Goal: Information Seeking & Learning: Compare options

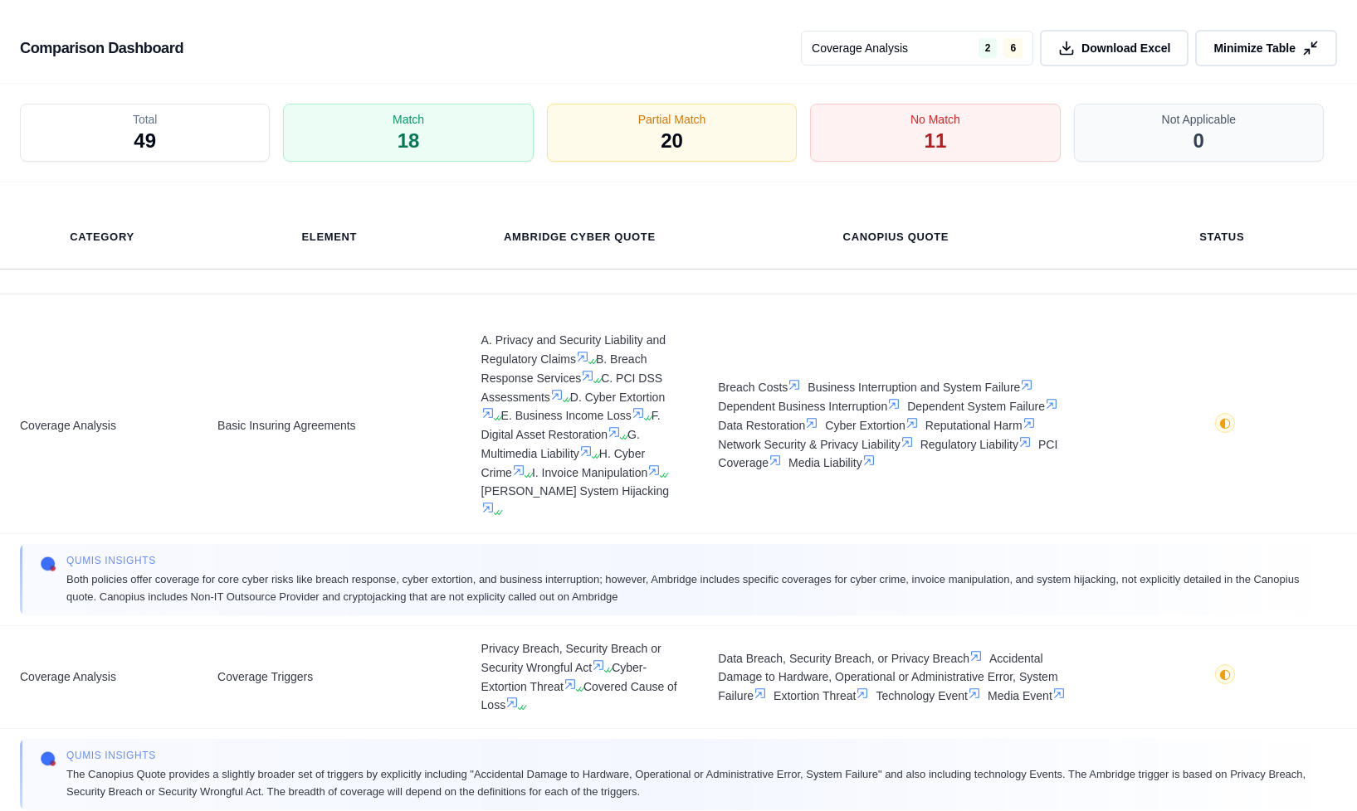
scroll to position [3144, 0]
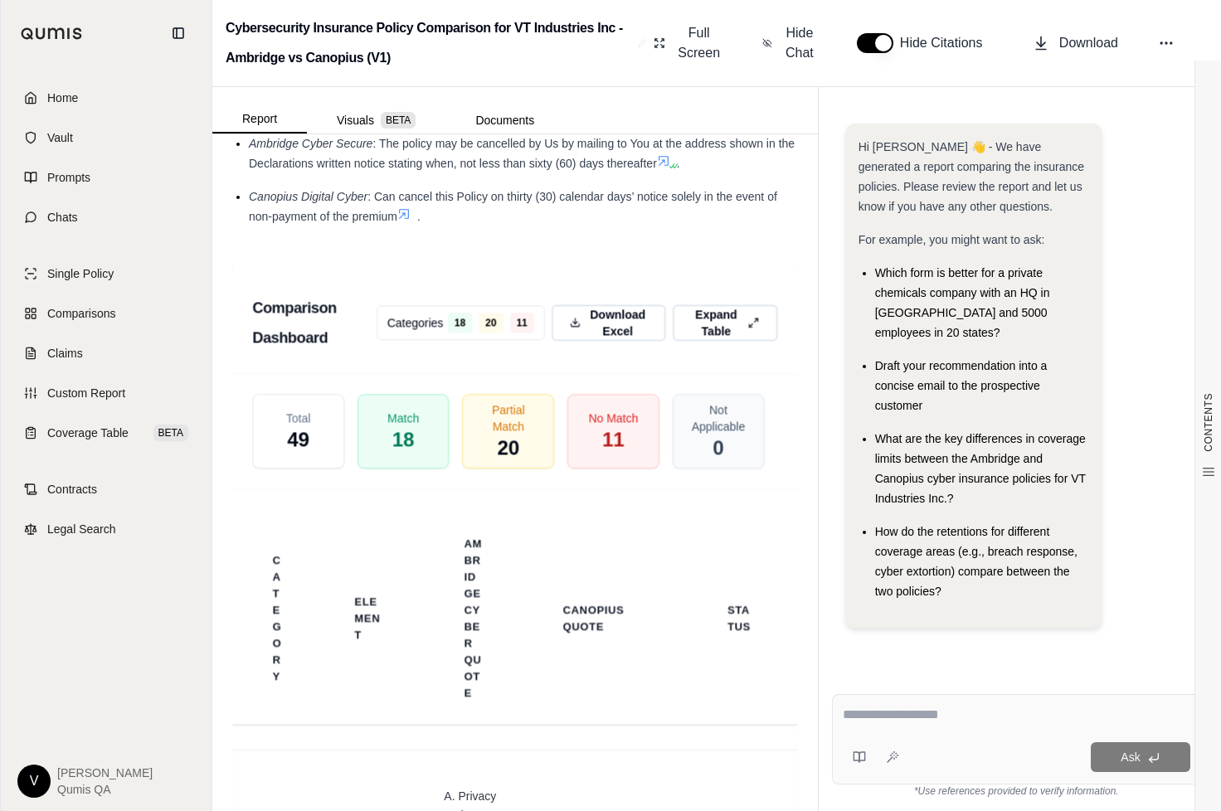
scroll to position [3461, 0]
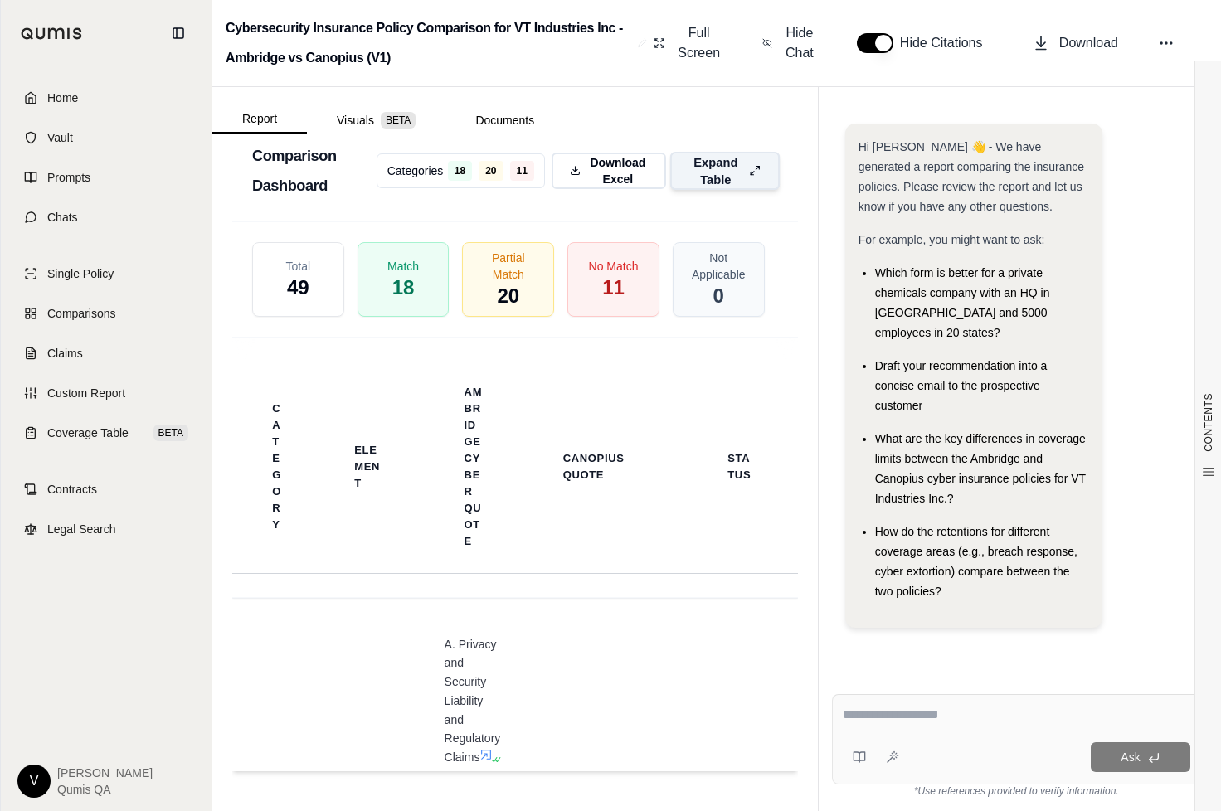
click at [723, 160] on span "Expand Table" at bounding box center [715, 170] width 53 height 35
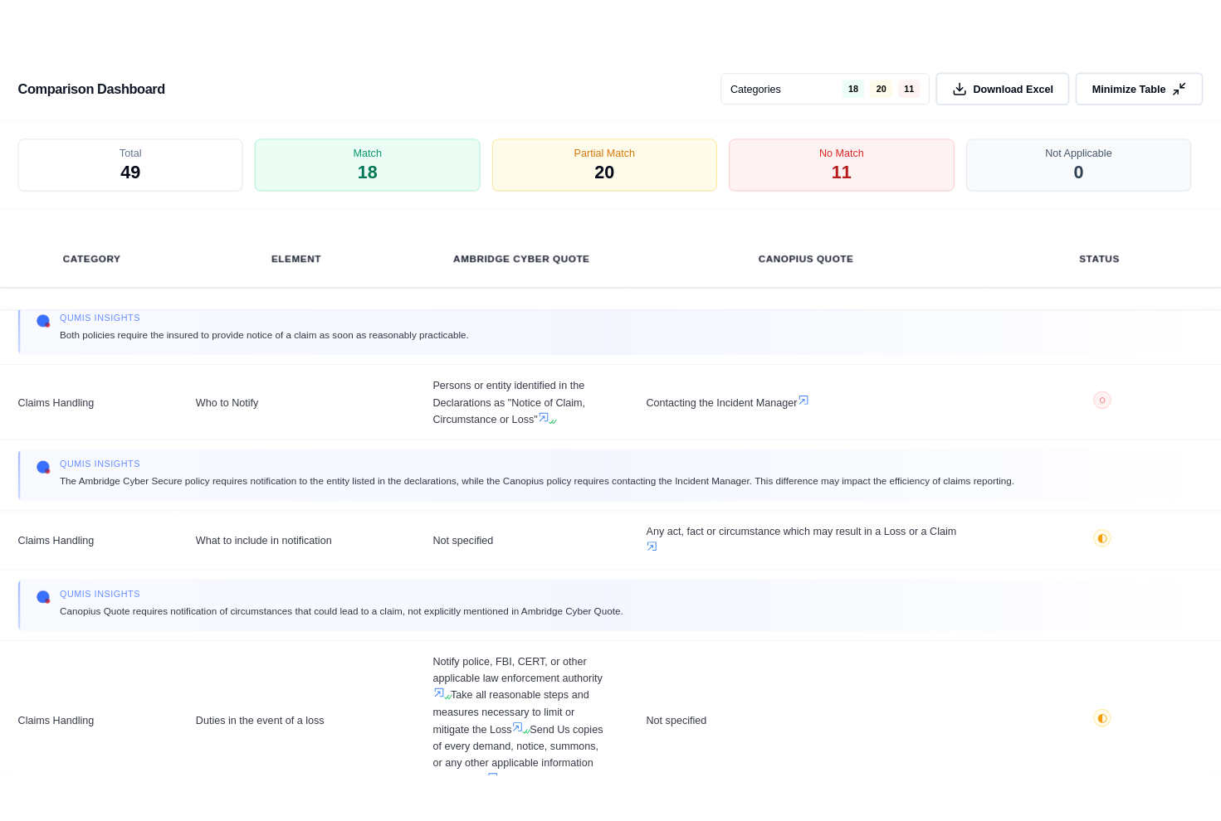
scroll to position [8003, 0]
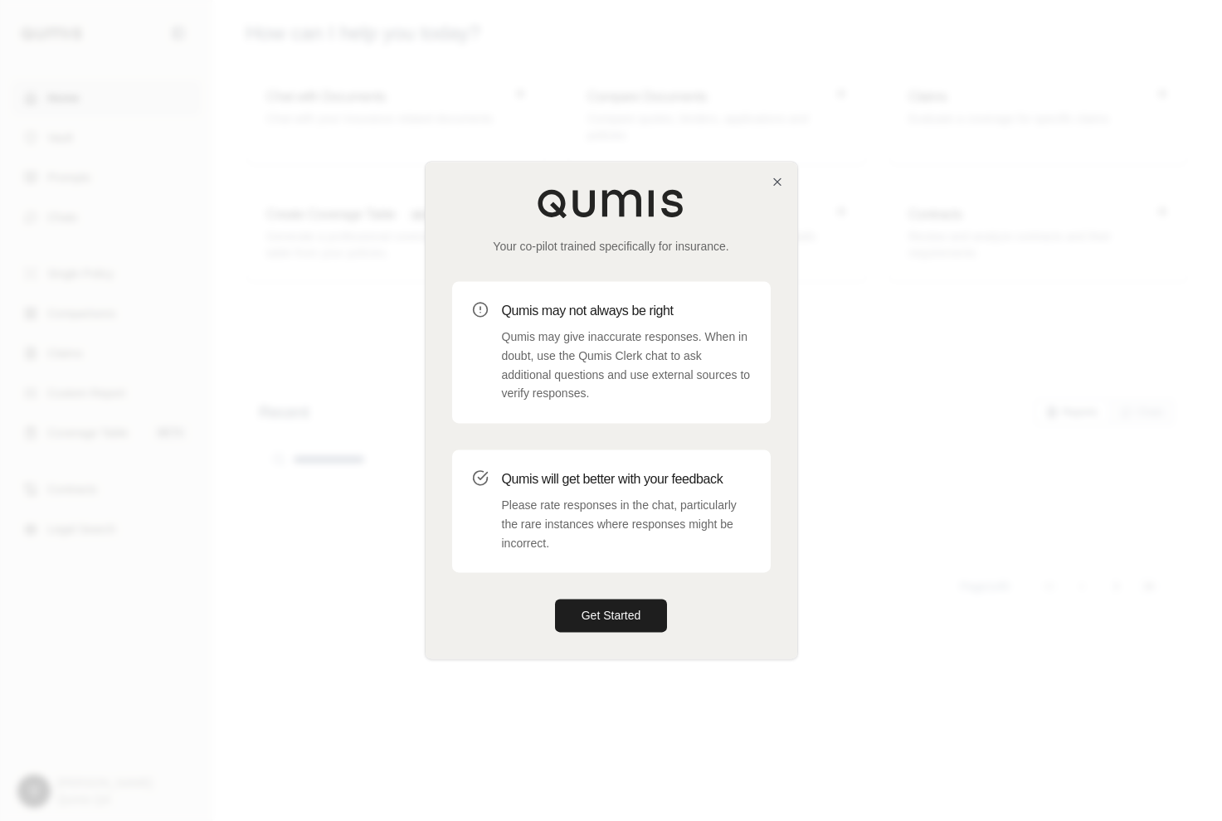
click at [786, 178] on div "Your co-pilot trained specifically for insurance. Qumis may not always be right…" at bounding box center [612, 410] width 372 height 497
click at [778, 181] on icon "button" at bounding box center [777, 181] width 7 height 7
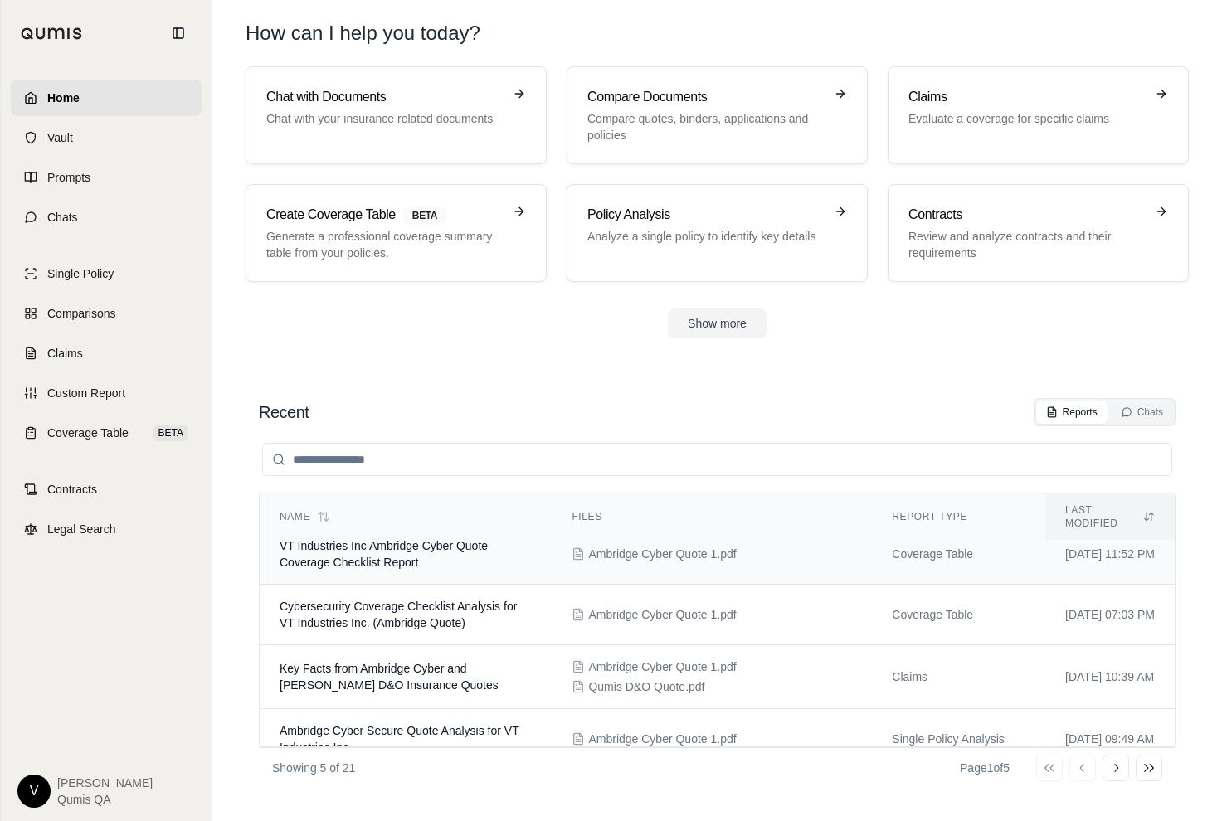
scroll to position [116, 0]
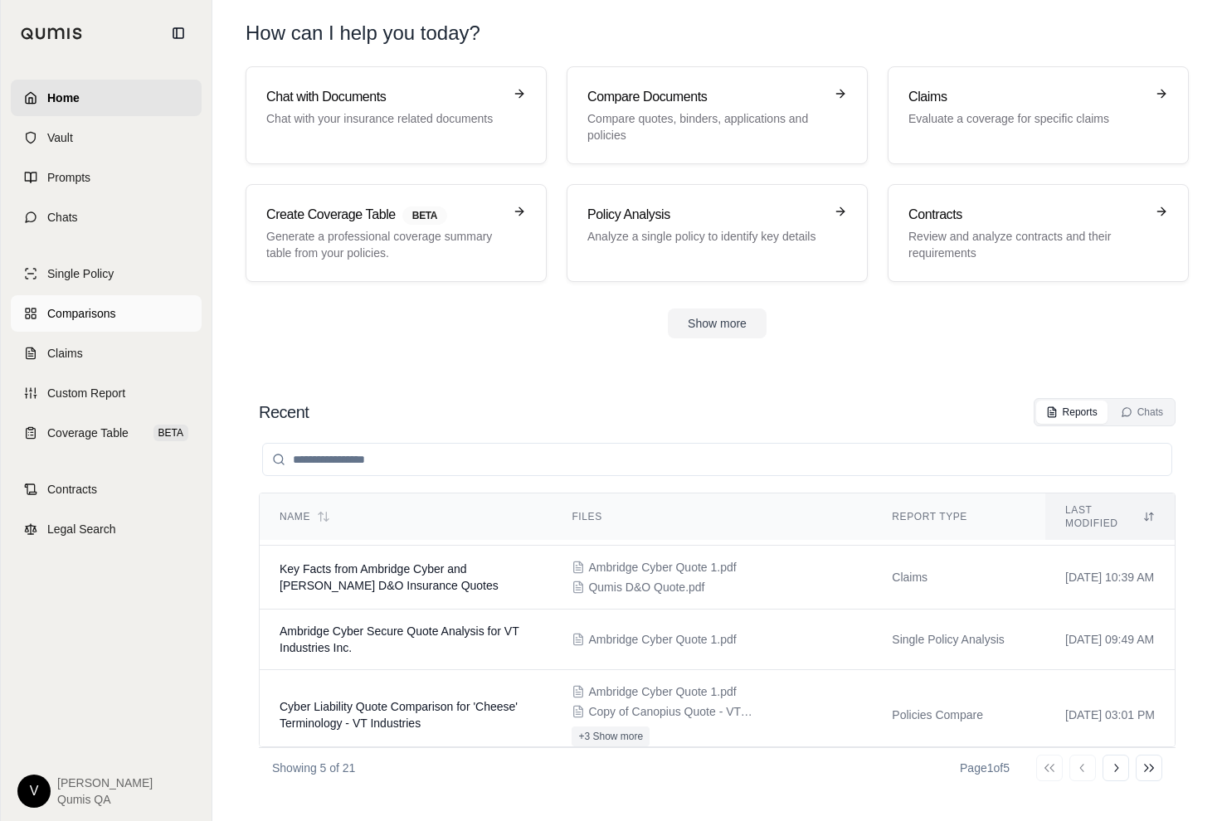
click at [121, 318] on link "Comparisons" at bounding box center [106, 313] width 191 height 37
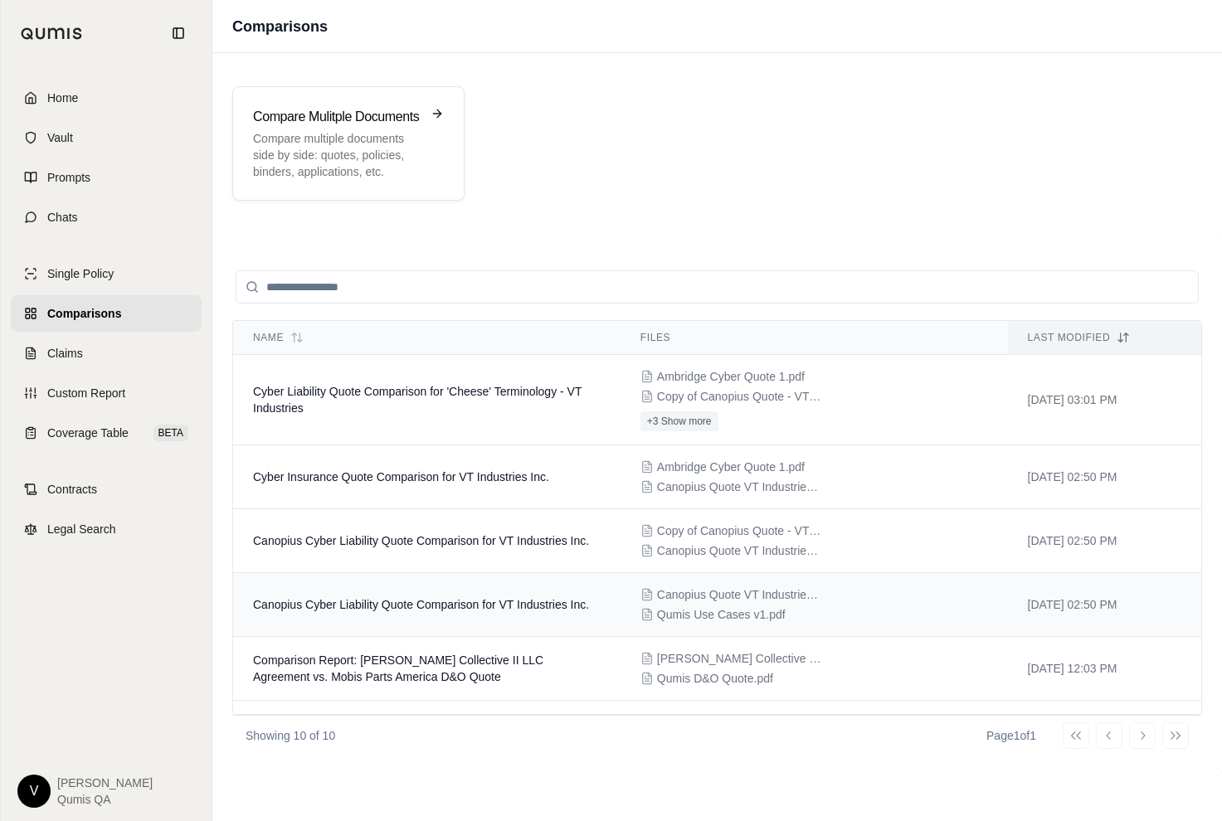
scroll to position [22, 0]
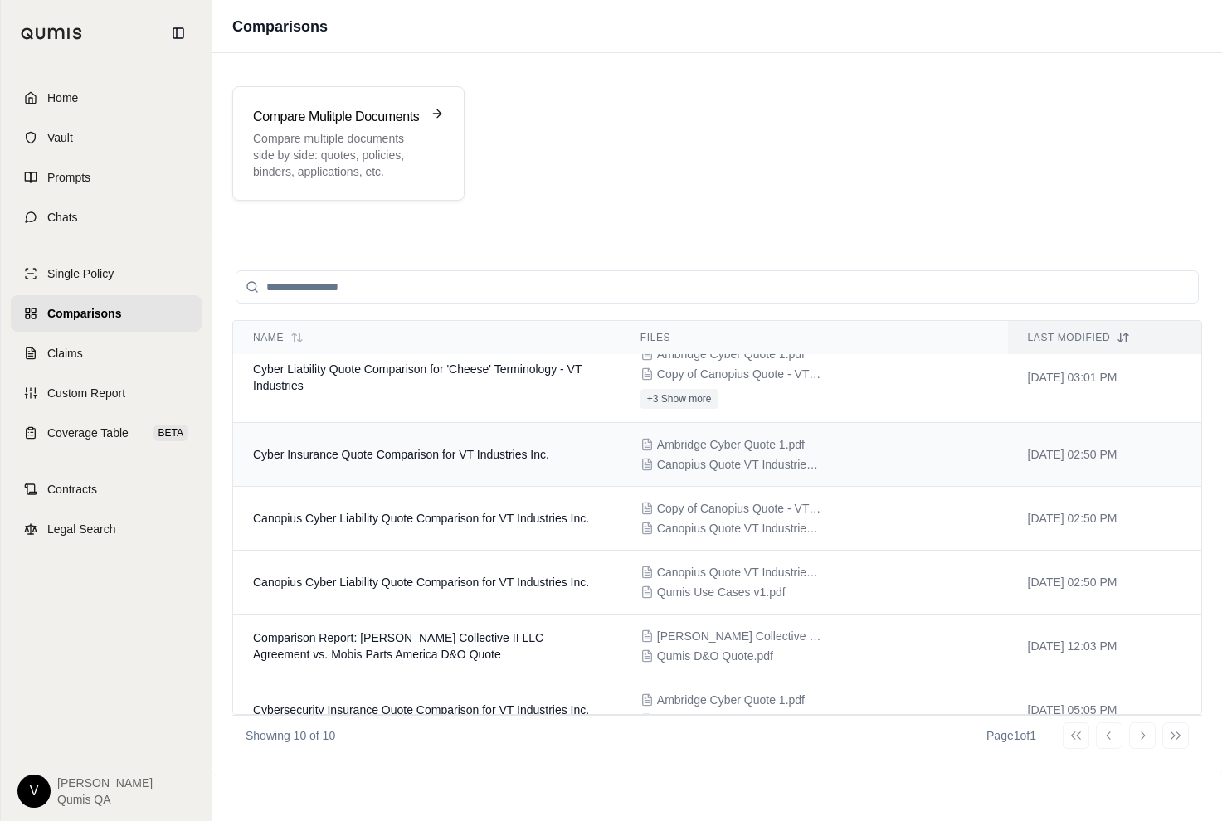
click at [348, 458] on span "Cyber Insurance Quote Comparison for VT Industries Inc." at bounding box center [401, 454] width 296 height 13
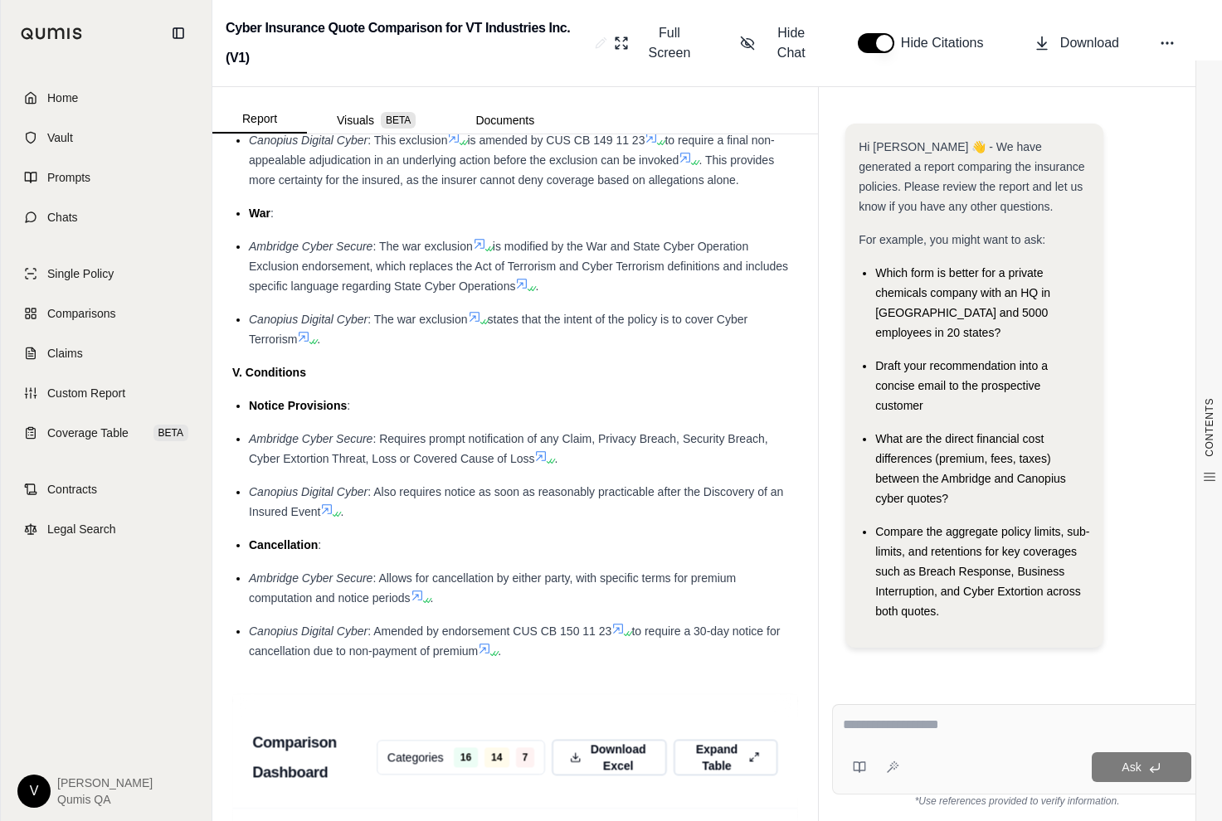
scroll to position [3530, 0]
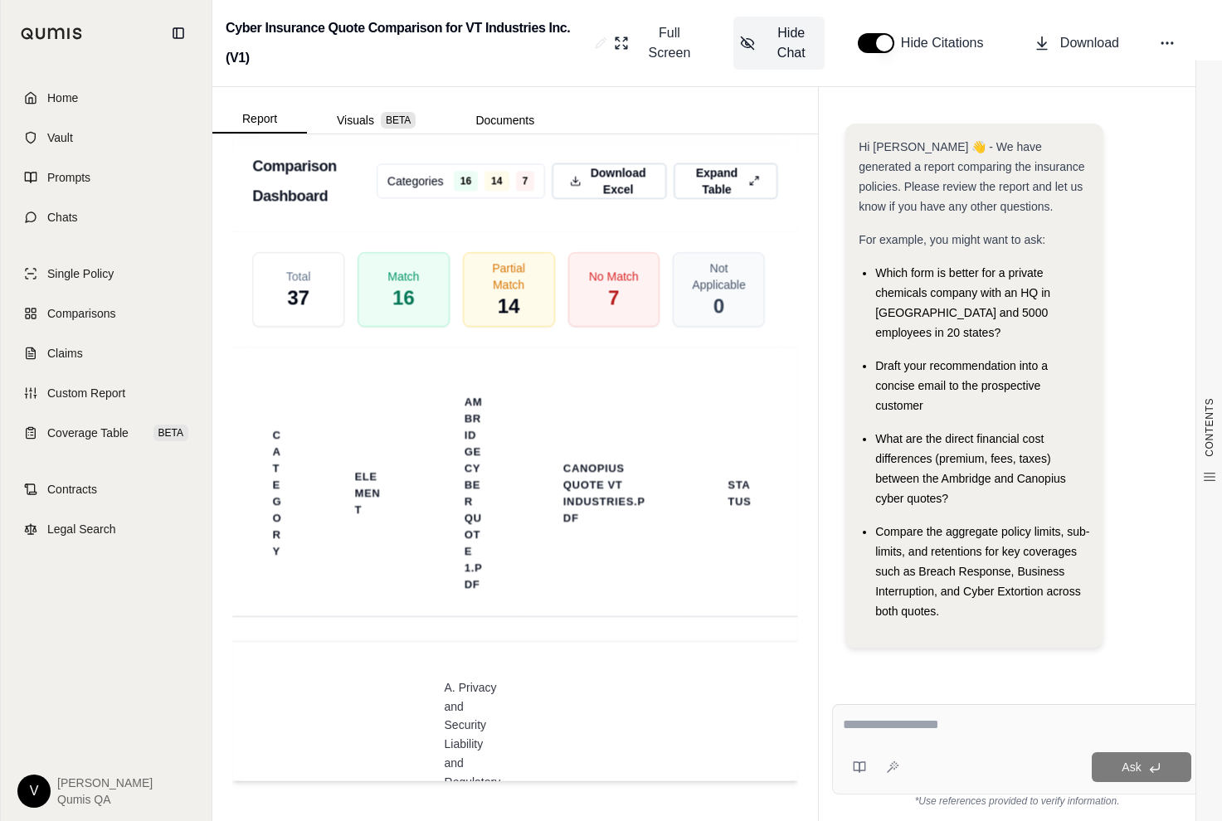
click at [798, 48] on span "Hide Chat" at bounding box center [791, 43] width 53 height 40
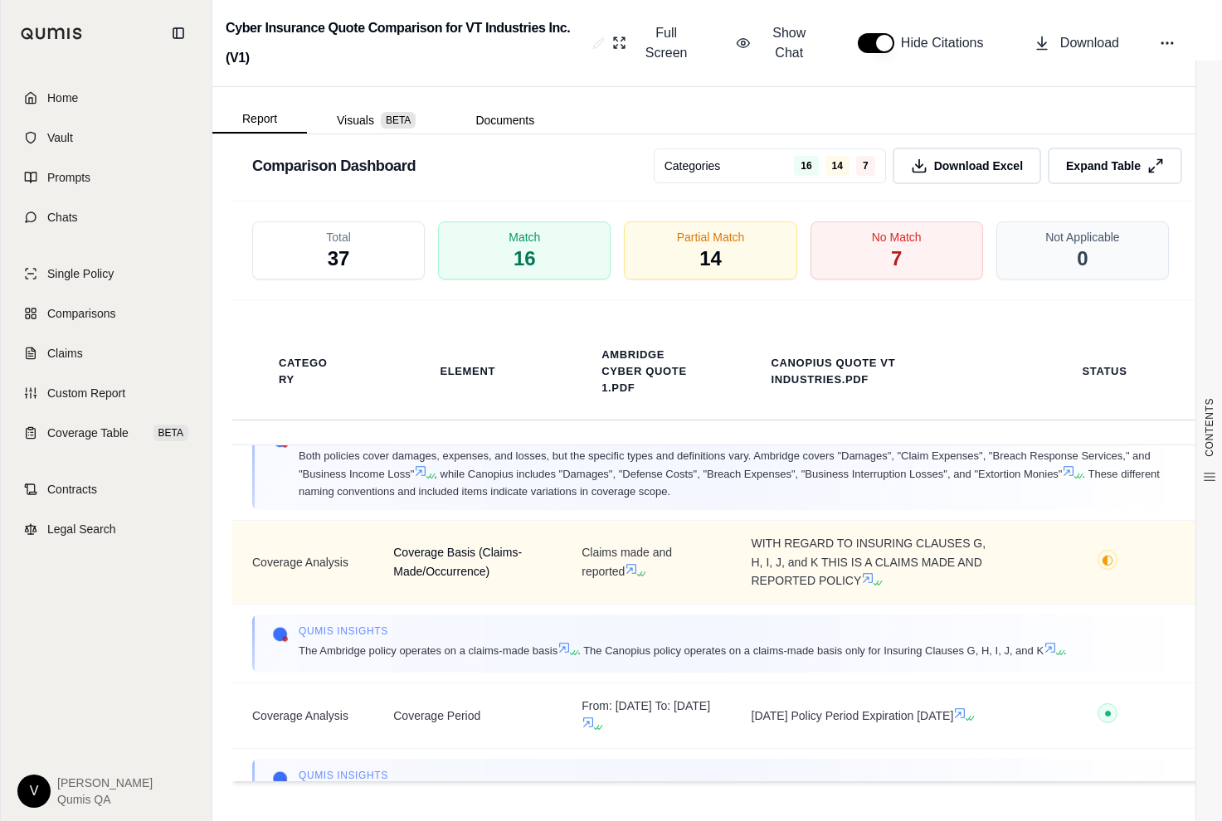
scroll to position [885, 0]
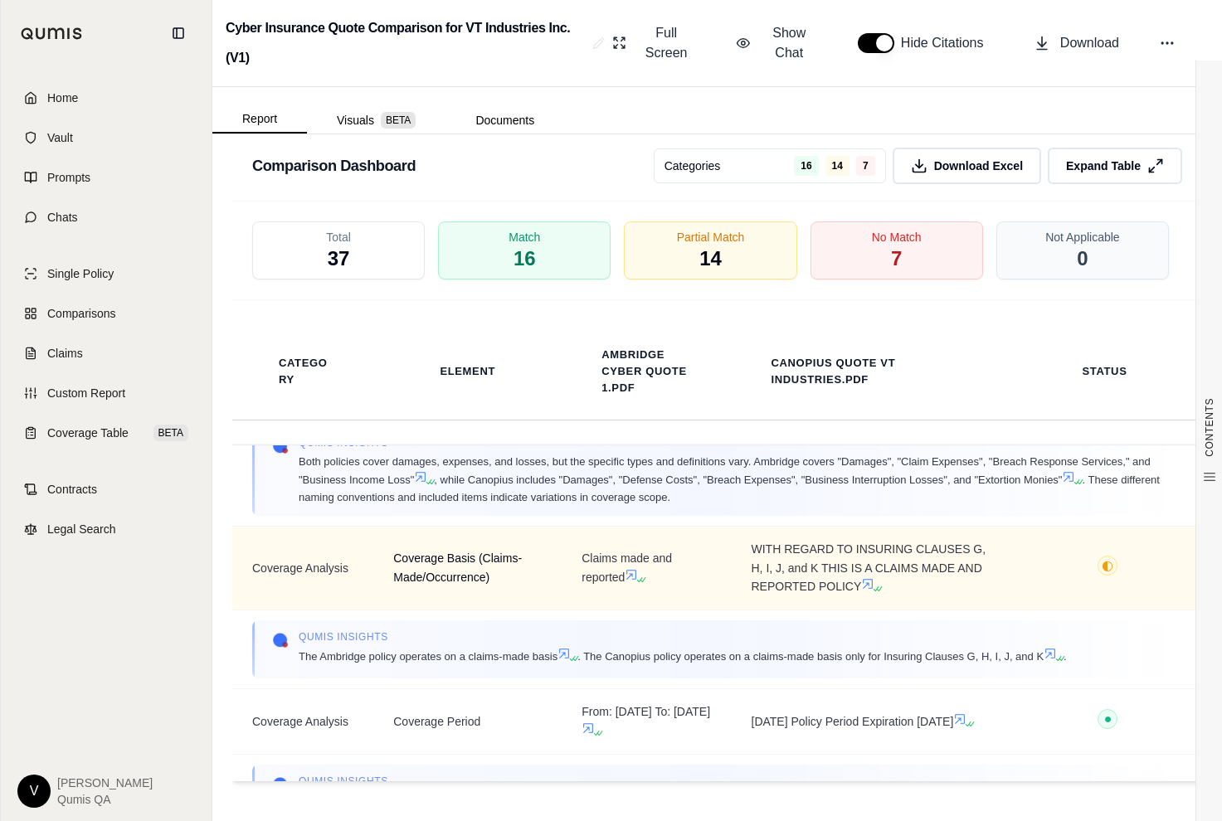
click at [407, 563] on span "Coverage Basis (Claims-Made/Occurrence)" at bounding box center [467, 568] width 149 height 38
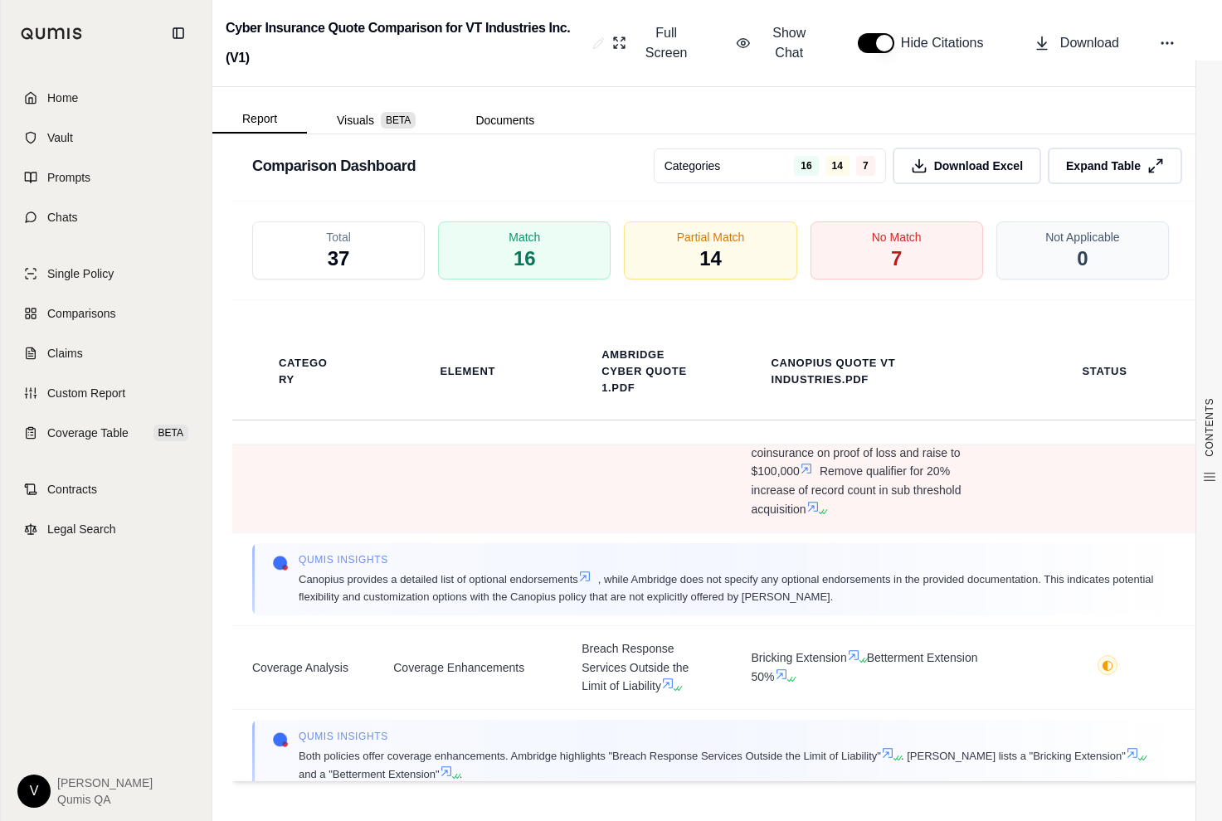
scroll to position [1807, 0]
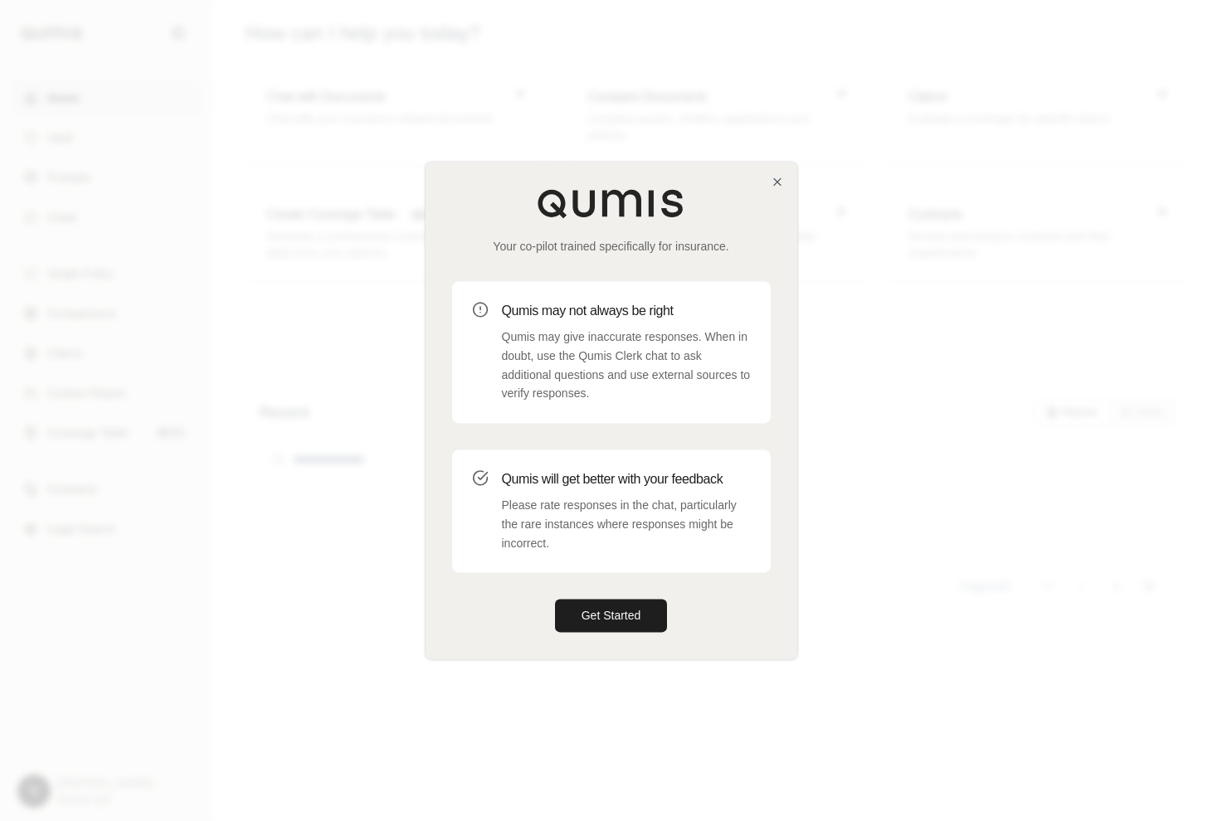
click at [287, 453] on div at bounding box center [611, 410] width 1222 height 821
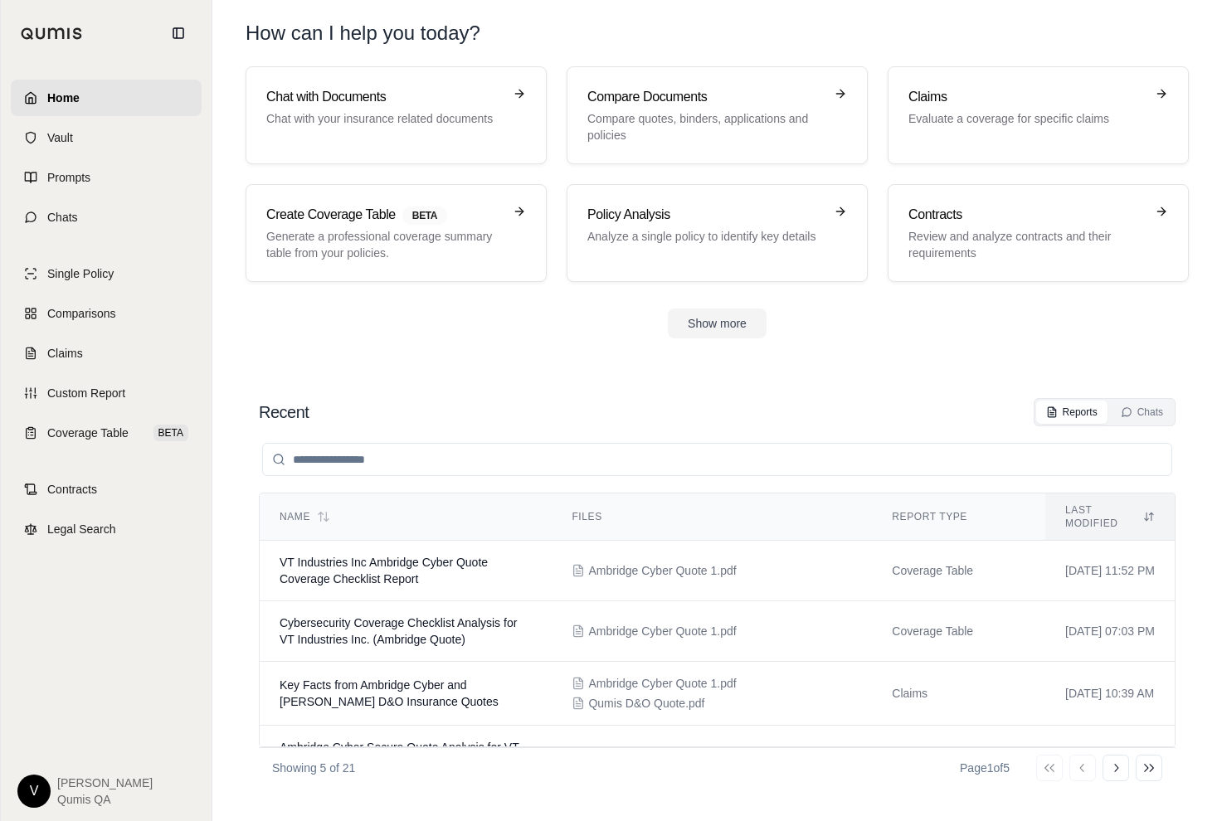
scroll to position [7, 0]
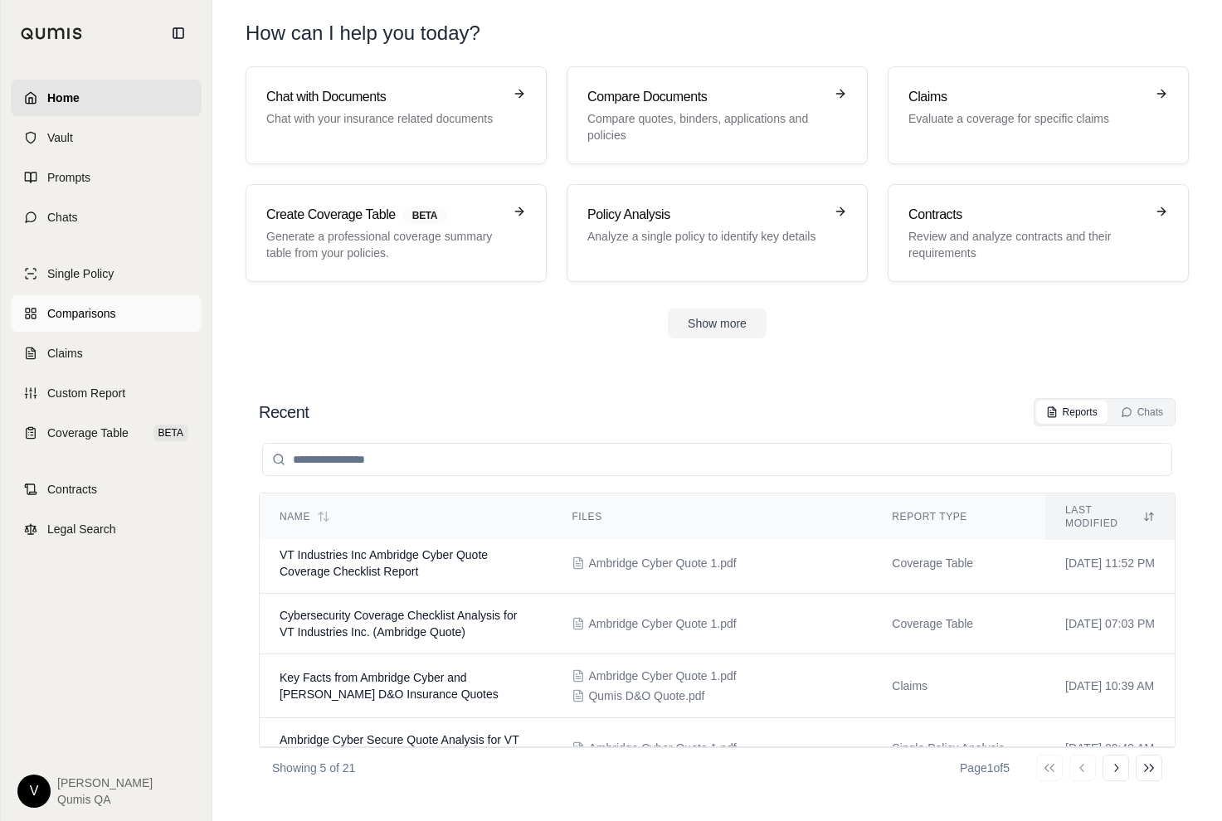
click at [106, 305] on span "Comparisons" at bounding box center [81, 313] width 68 height 17
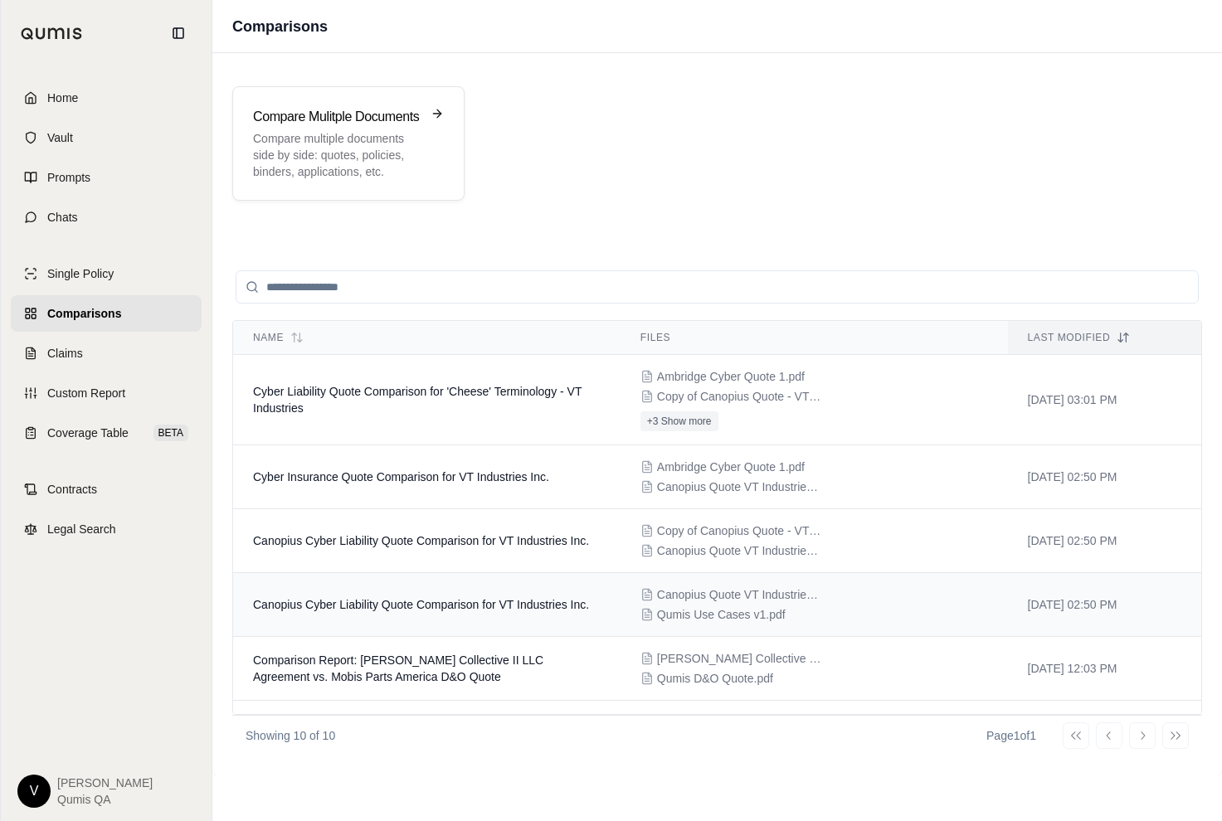
scroll to position [3, 0]
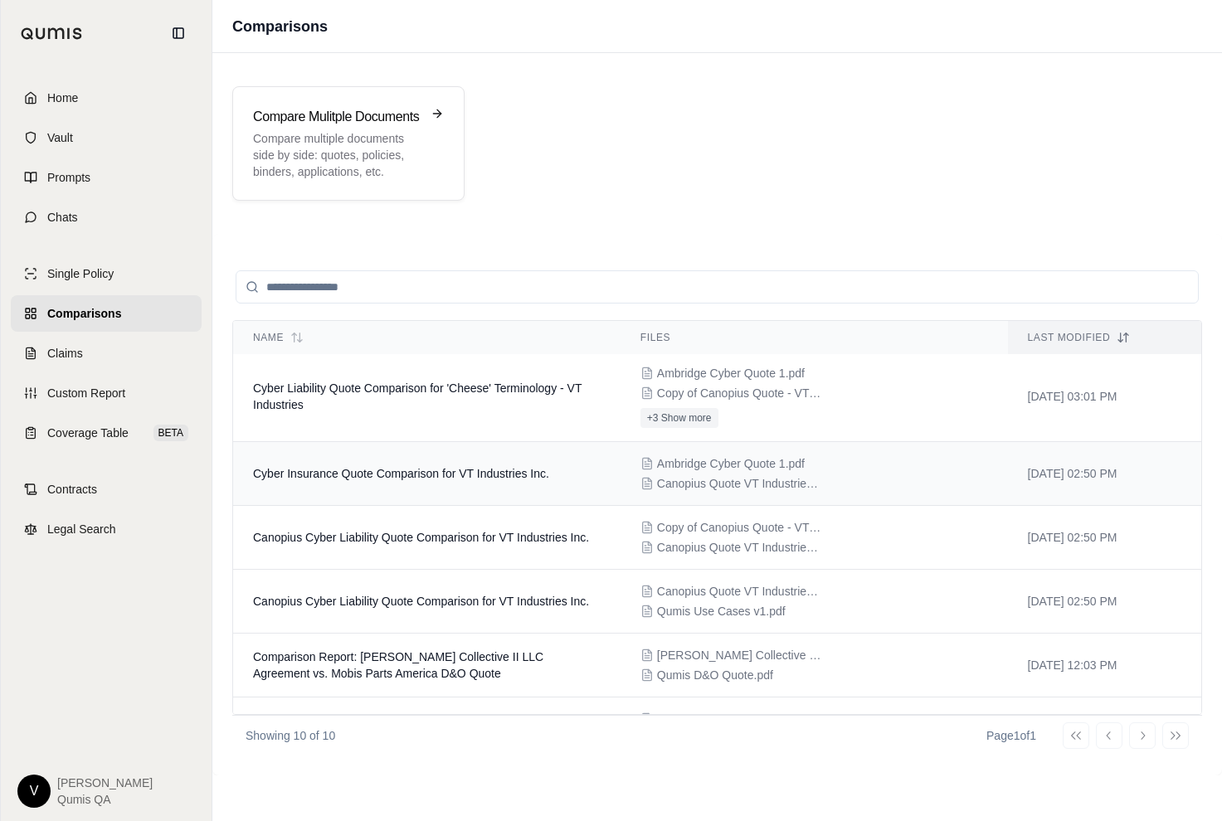
click at [391, 480] on span "Cyber Insurance Quote Comparison for VT Industries Inc." at bounding box center [401, 473] width 296 height 13
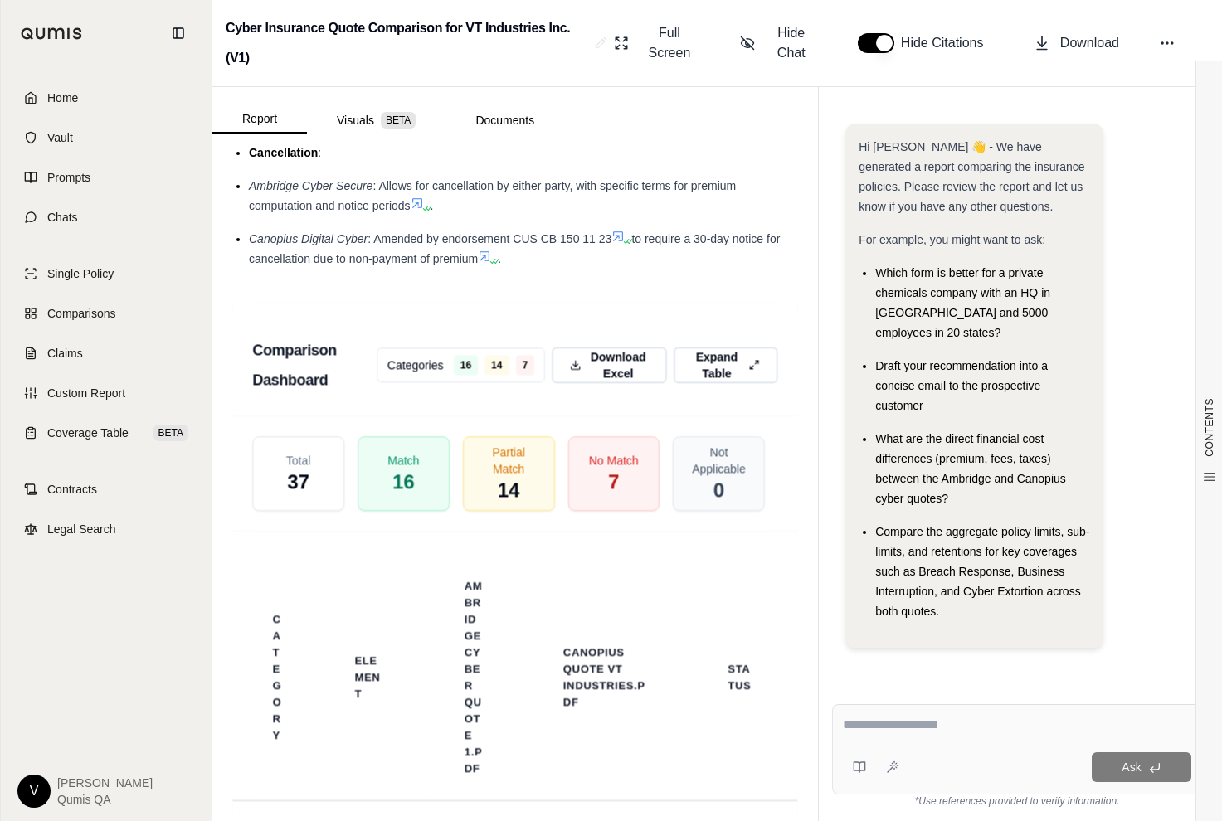
scroll to position [3530, 0]
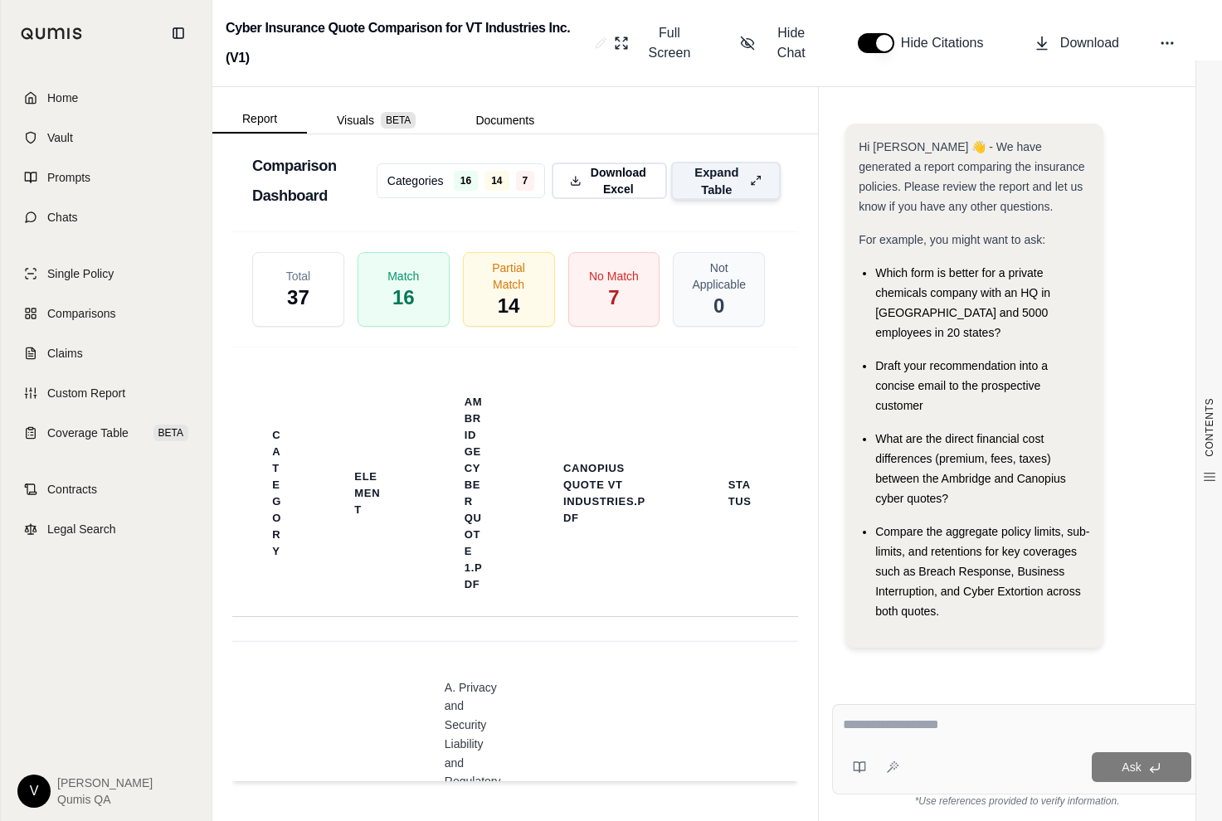
click at [690, 174] on span "Expand Table" at bounding box center [716, 180] width 53 height 35
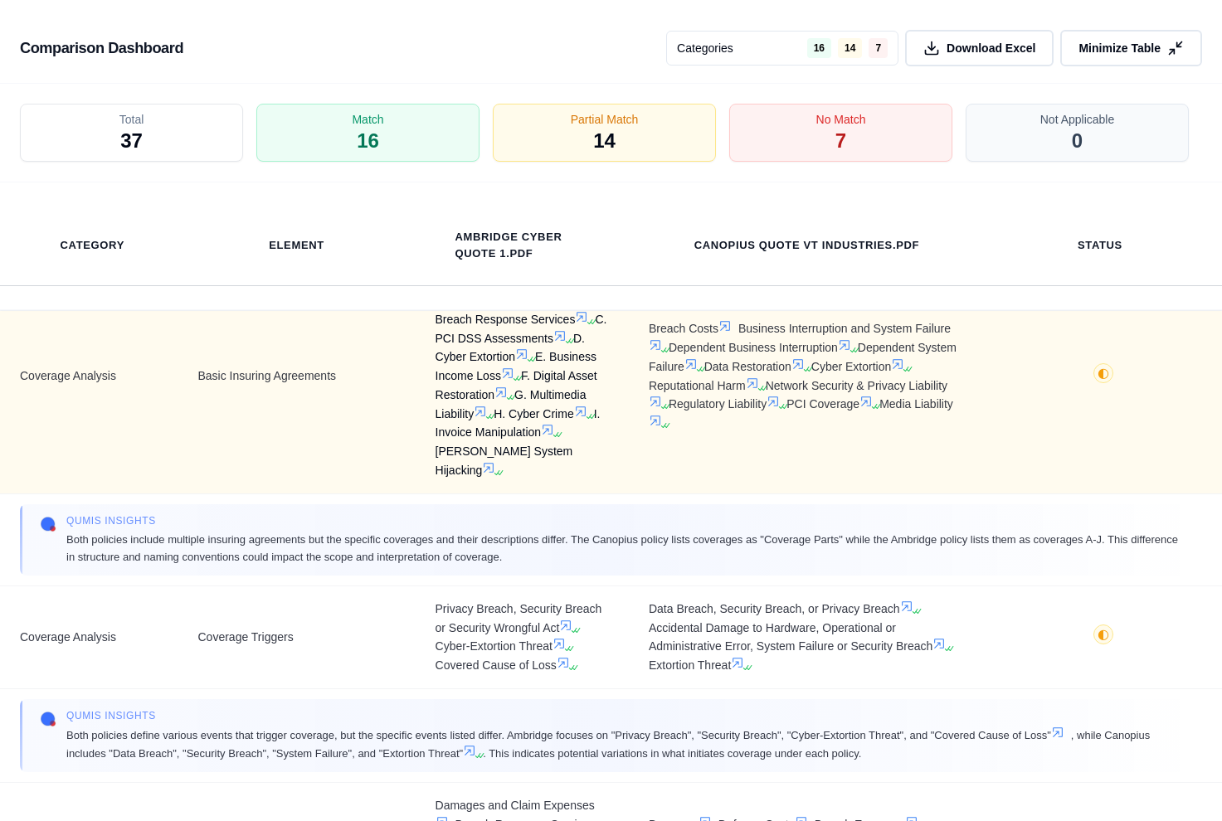
scroll to position [0, 0]
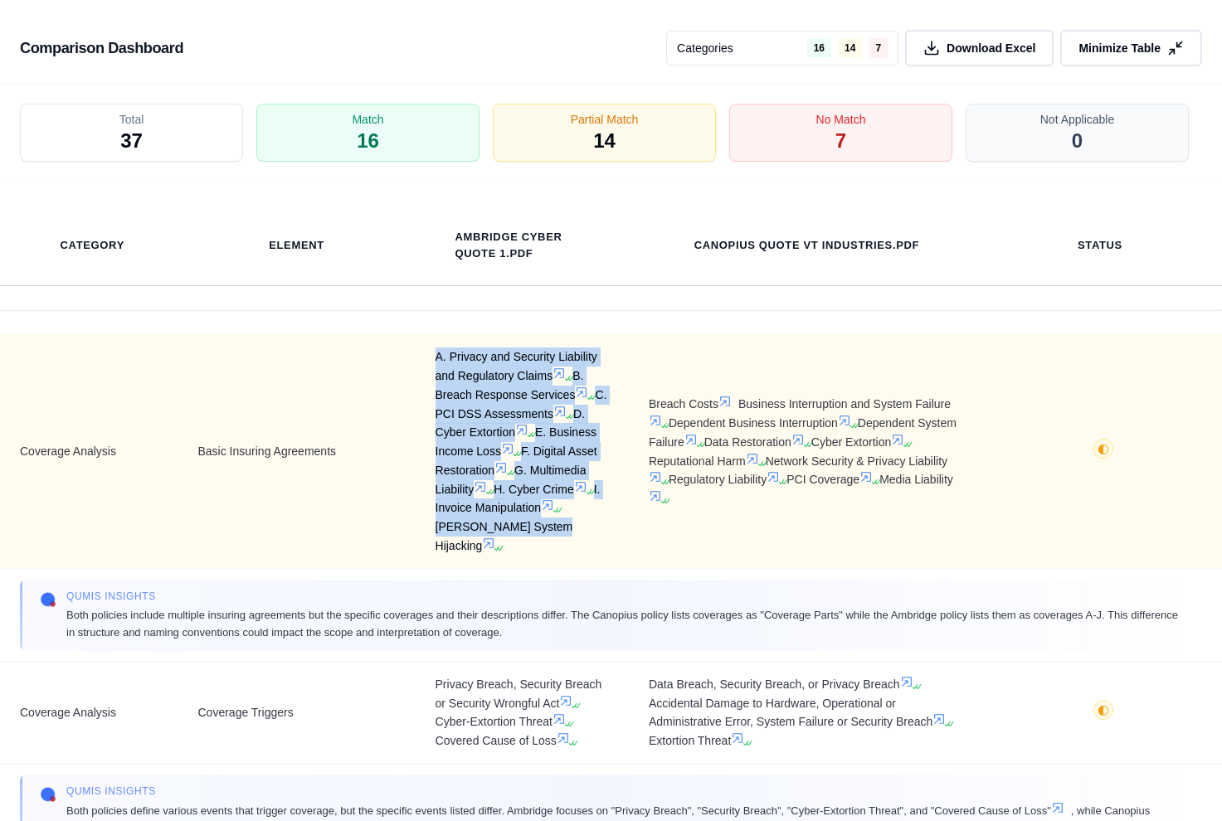
drag, startPoint x: 558, startPoint y: 529, endPoint x: 432, endPoint y: 358, distance: 211.3
click at [436, 358] on span "A. Privacy and Security Liability and Regulatory Claims B. Breach Response Serv…" at bounding box center [522, 451] width 173 height 207
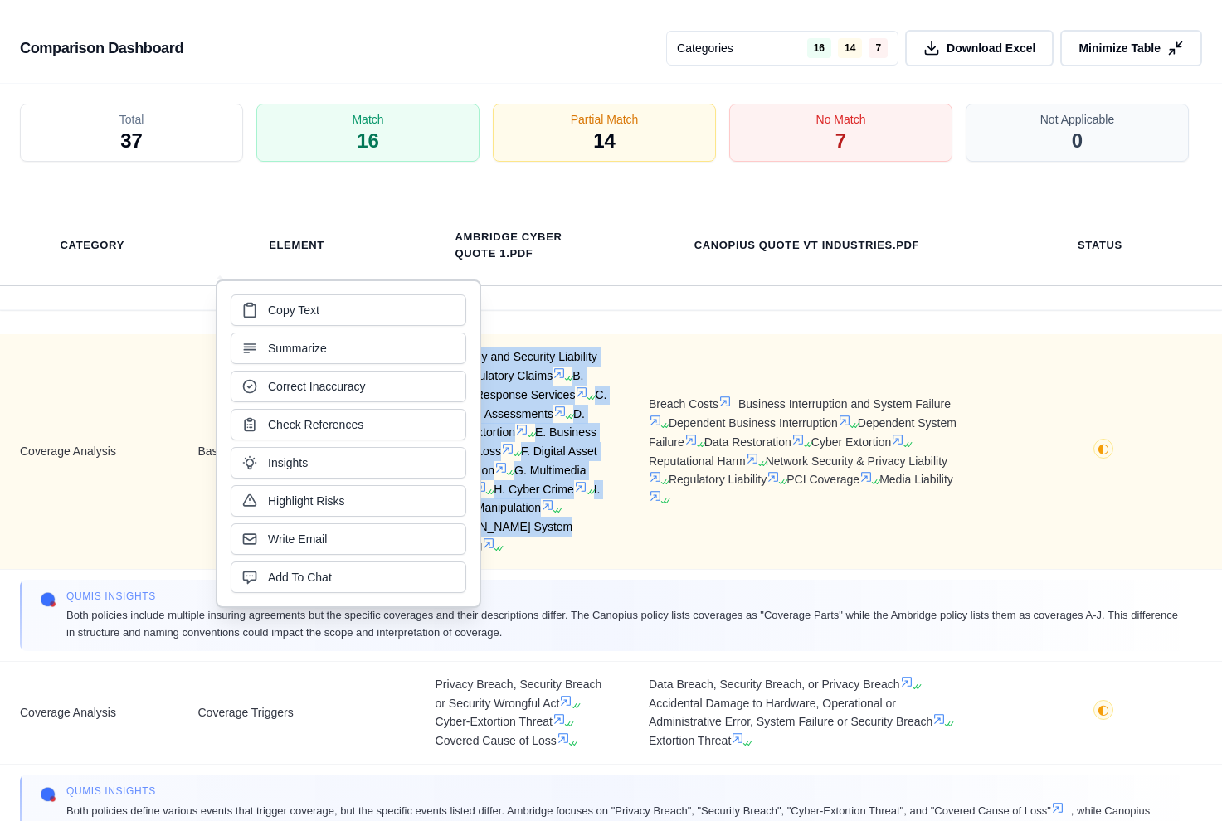
copy span "A. Privacy and Security Liability and Regulatory Claims B. Breach Response Serv…"
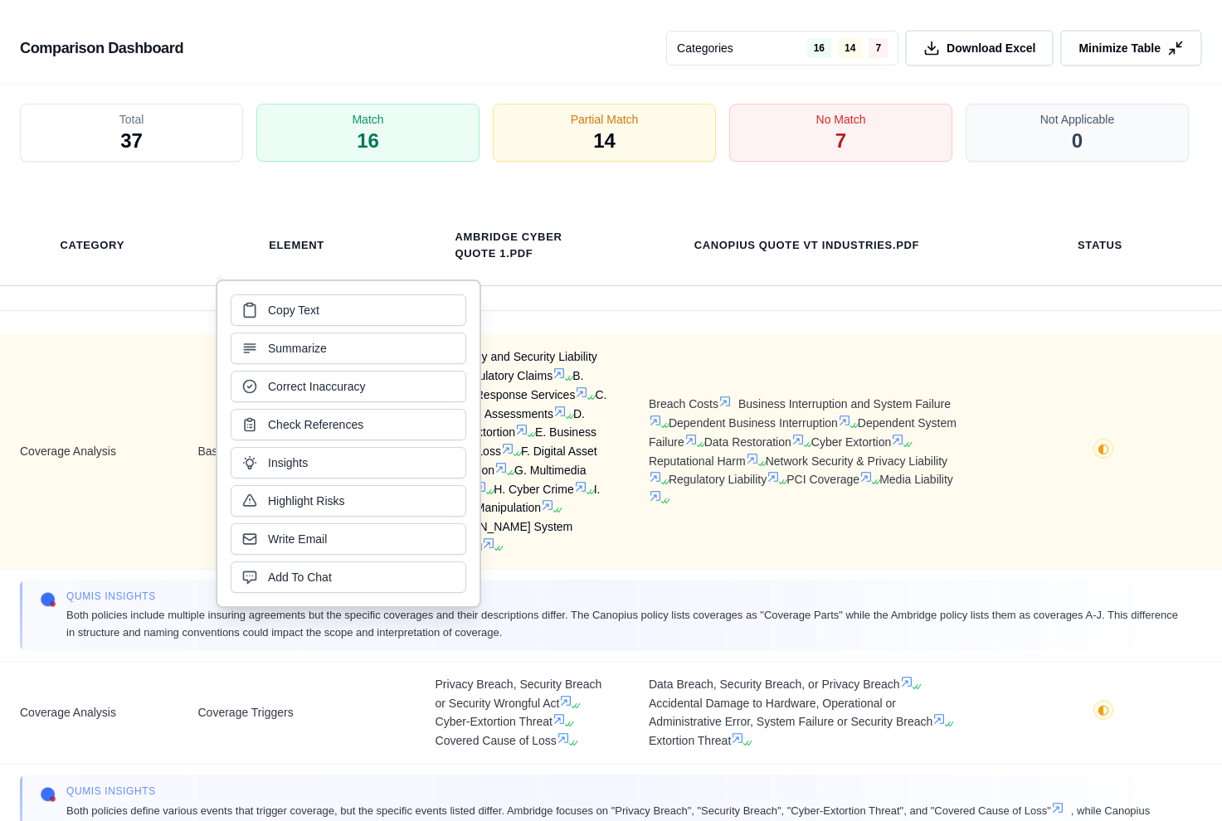
click at [600, 363] on span "A. Privacy and Security Liability and Regulatory Claims B. Breach Response Serv…" at bounding box center [522, 451] width 173 height 207
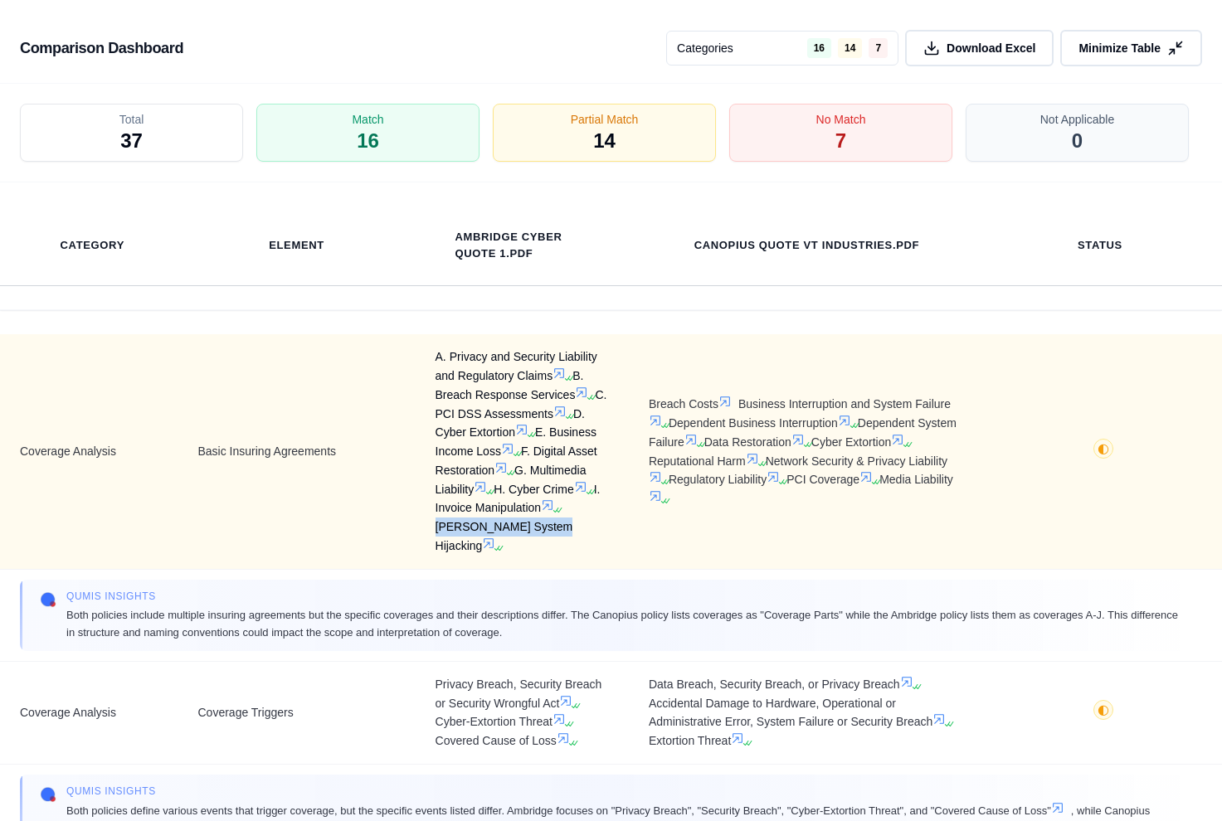
drag, startPoint x: 563, startPoint y: 526, endPoint x: 537, endPoint y: 506, distance: 32.5
click at [537, 506] on span "A. Privacy and Security Liability and Regulatory Claims B. Breach Response Serv…" at bounding box center [522, 451] width 173 height 207
click at [604, 518] on td "A. Privacy and Security Liability and Regulatory Claims B. Breach Response Serv…" at bounding box center [522, 451] width 213 height 235
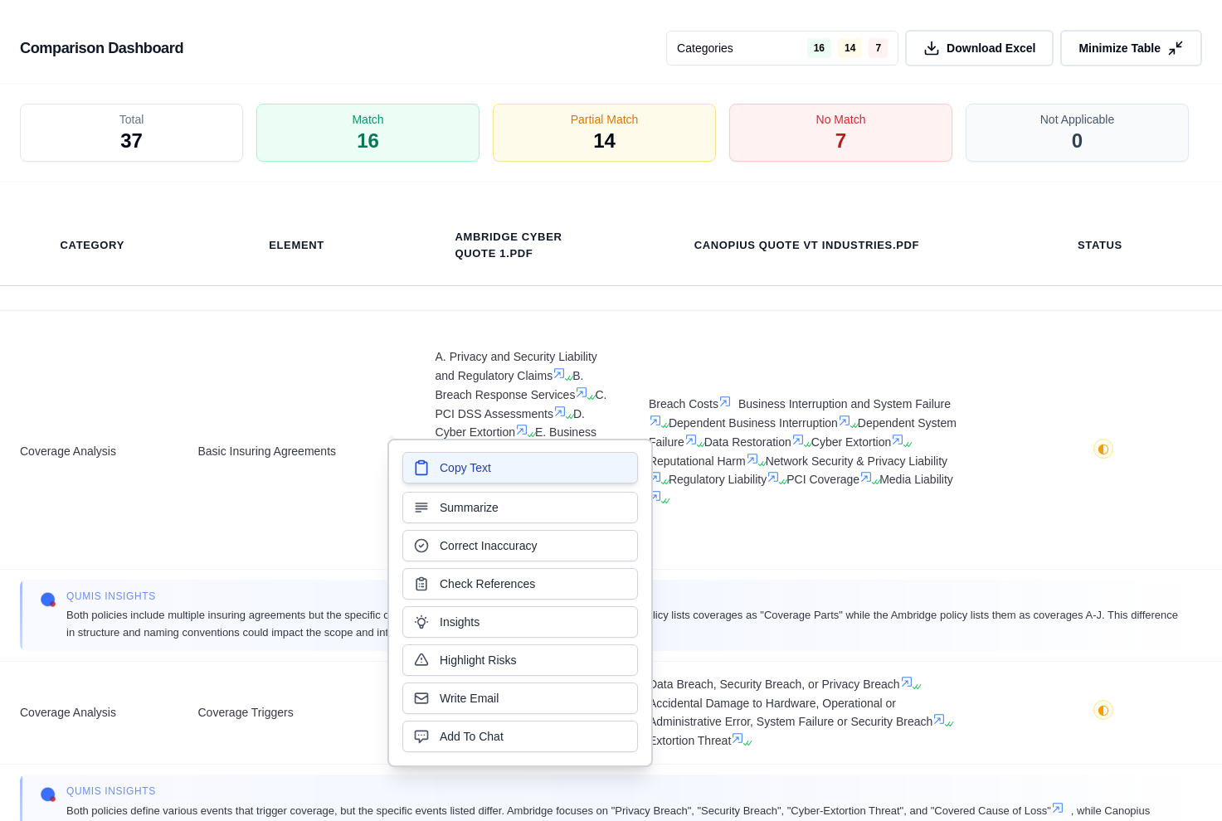
click at [545, 473] on button "Copy Text" at bounding box center [520, 468] width 236 height 32
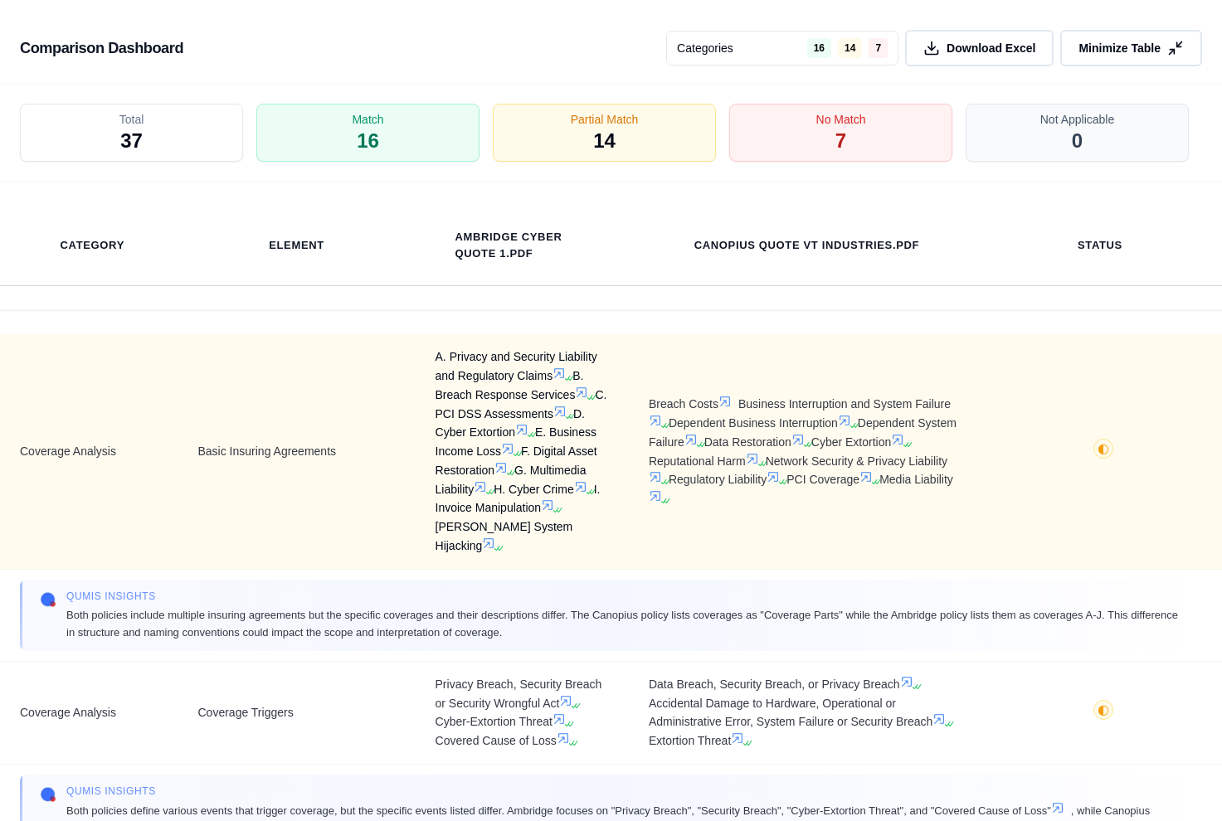
click at [565, 529] on span "A. Privacy and Security Liability and Regulatory Claims B. Breach Response Serv…" at bounding box center [522, 451] width 173 height 207
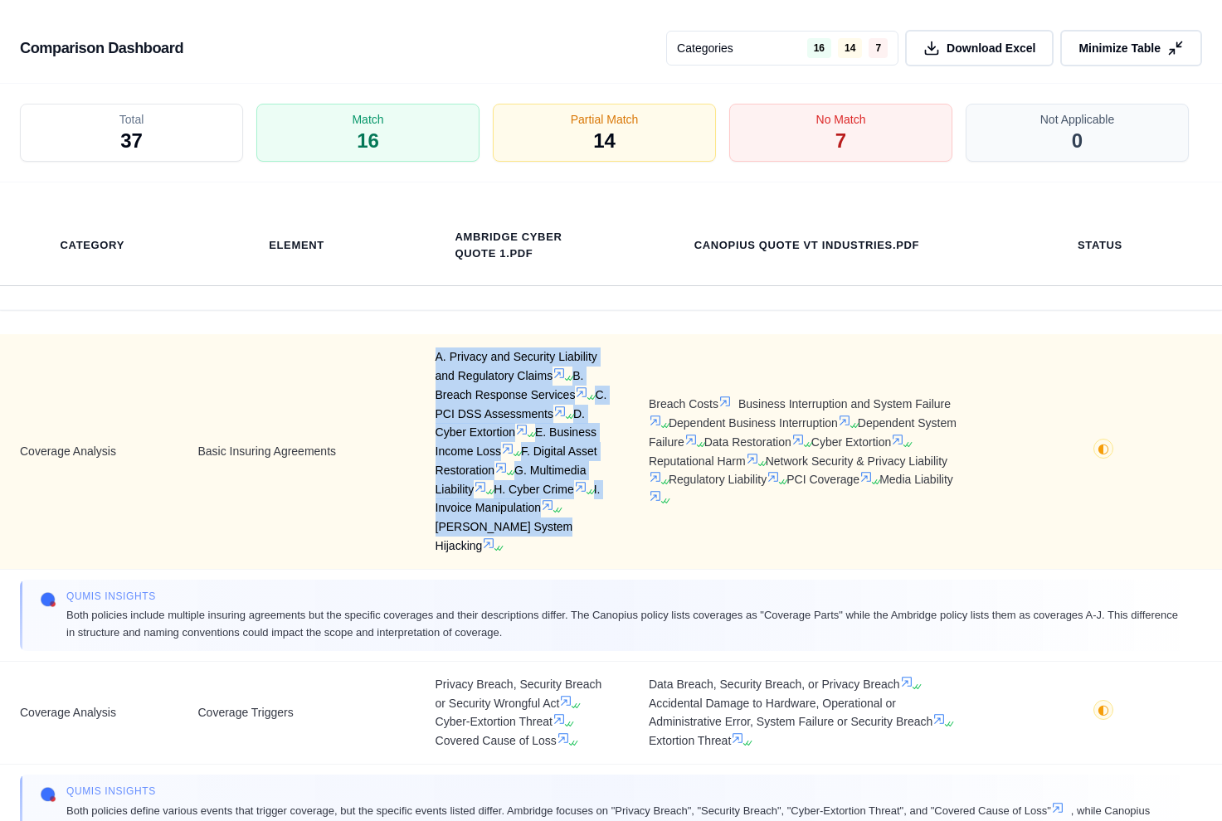
drag, startPoint x: 431, startPoint y: 349, endPoint x: 554, endPoint y: 540, distance: 227.4
click at [554, 540] on td "A. Privacy and Security Liability and Regulatory Claims B. Breach Response Serv…" at bounding box center [522, 451] width 213 height 235
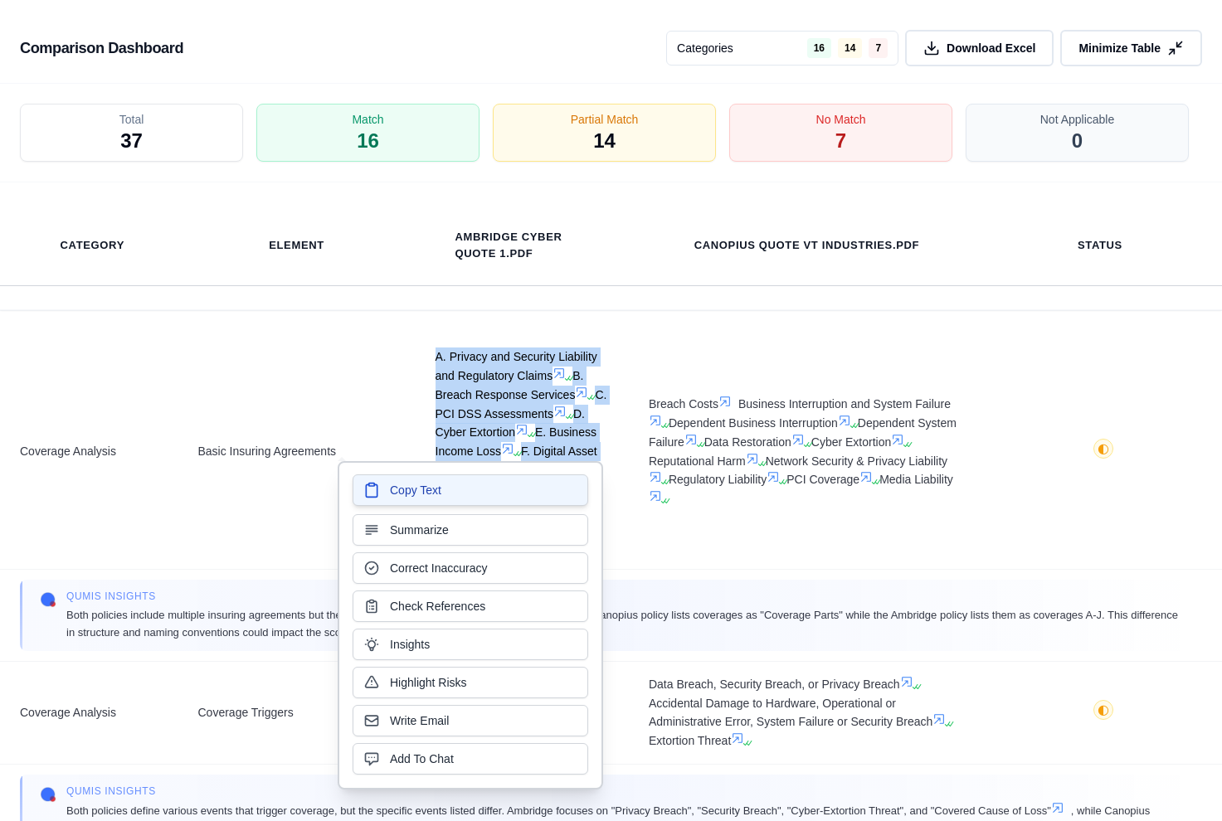
click at [496, 492] on button "Copy Text" at bounding box center [471, 491] width 236 height 32
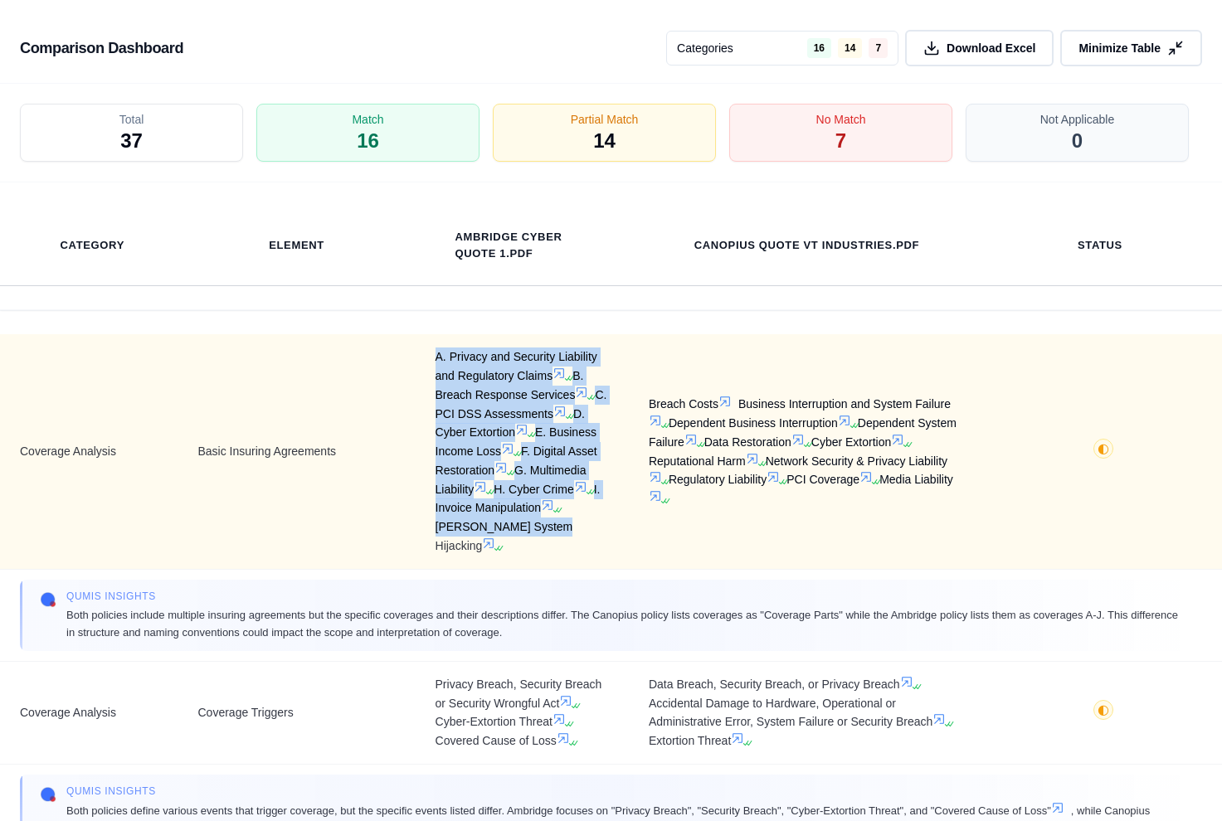
click at [707, 478] on span "Breach Costs Business Interruption and System Failure Dependent Business Interr…" at bounding box center [807, 452] width 316 height 114
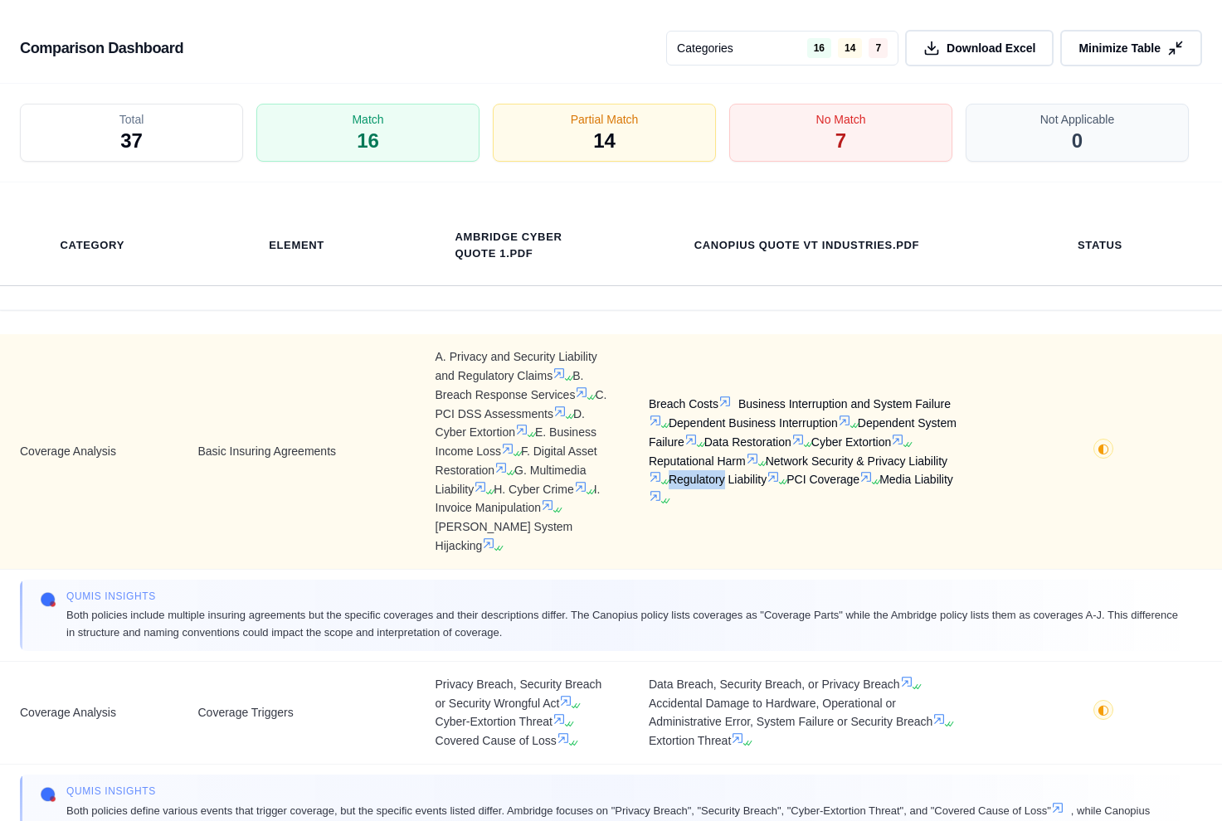
click at [707, 478] on span "Breach Costs Business Interruption and System Failure Dependent Business Interr…" at bounding box center [807, 452] width 316 height 114
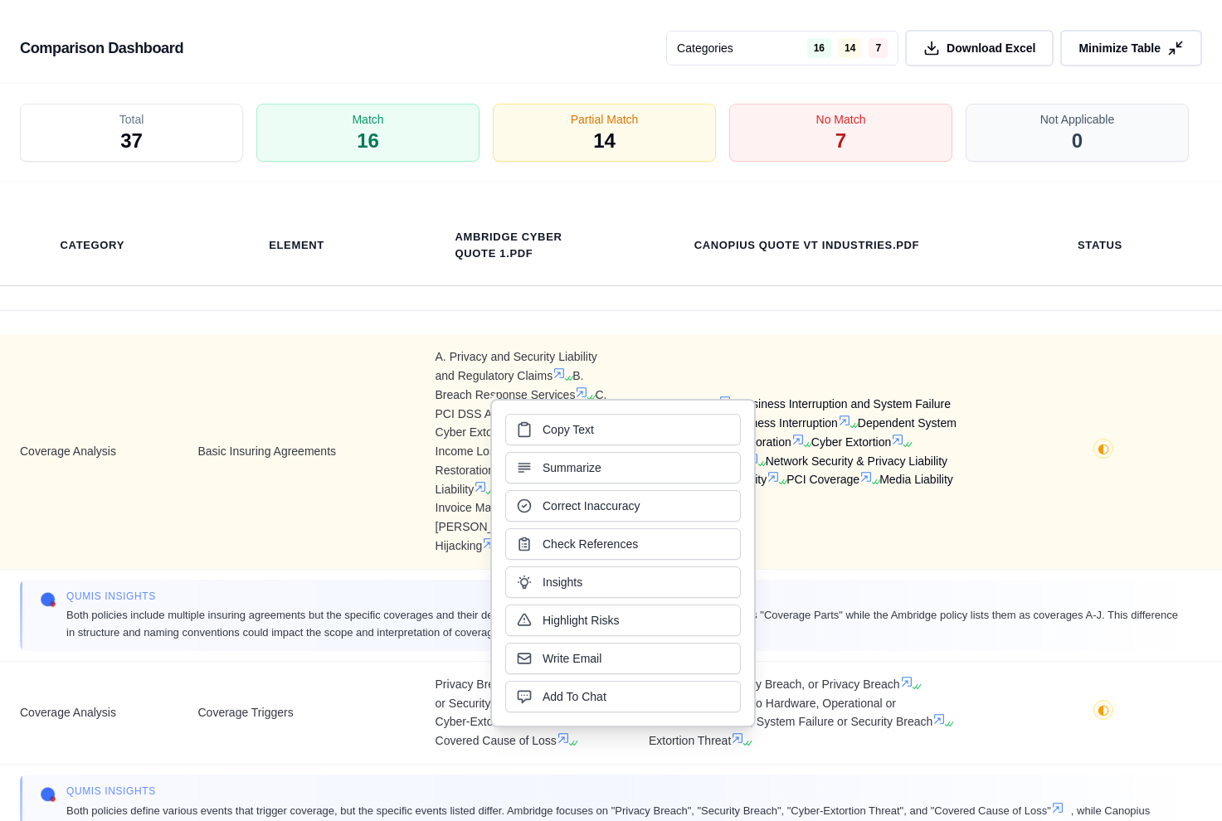
click at [707, 478] on button "Summarize" at bounding box center [623, 468] width 236 height 32
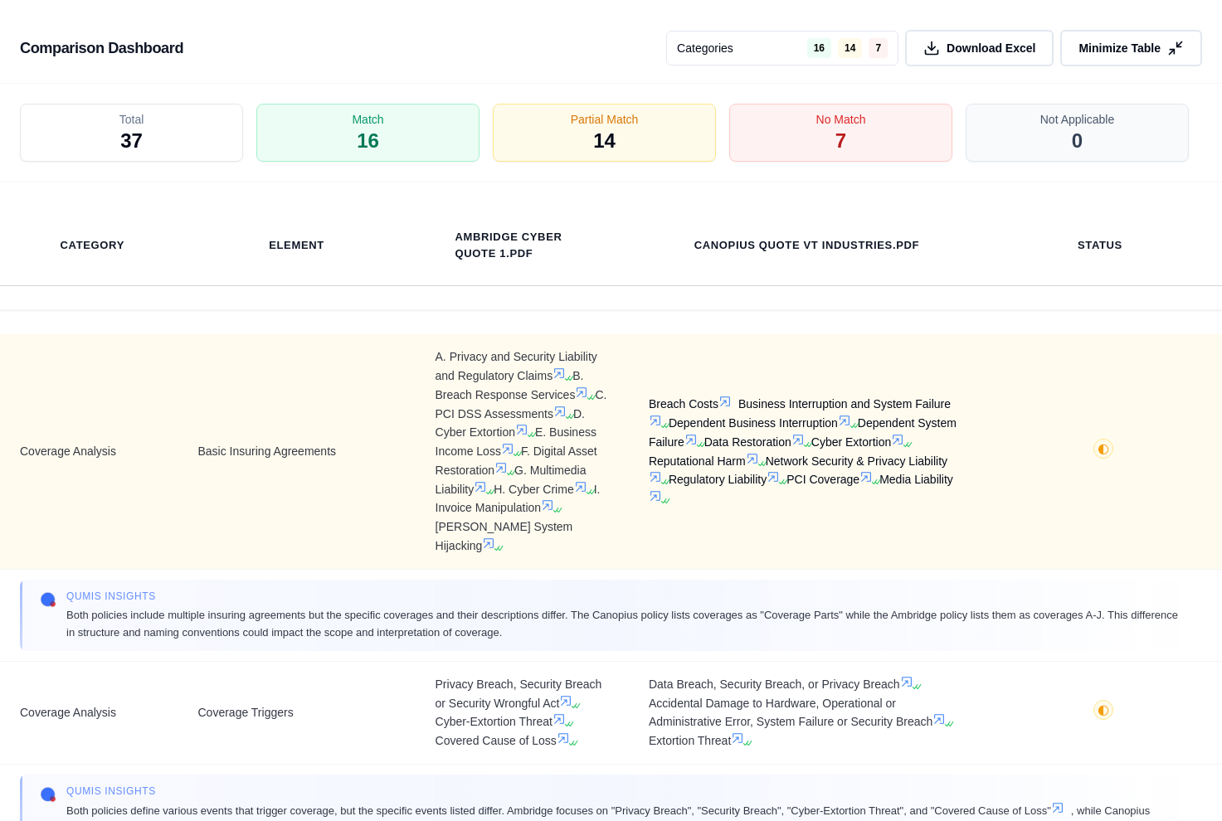
scroll to position [255, 0]
click at [704, 467] on span "Breach Costs Business Interruption and System Failure Dependent Business Interr…" at bounding box center [807, 452] width 316 height 114
click at [691, 491] on span "Breach Costs Business Interruption and System Failure Dependent Business Interr…" at bounding box center [807, 452] width 316 height 114
drag, startPoint x: 687, startPoint y: 491, endPoint x: 644, endPoint y: 392, distance: 107.8
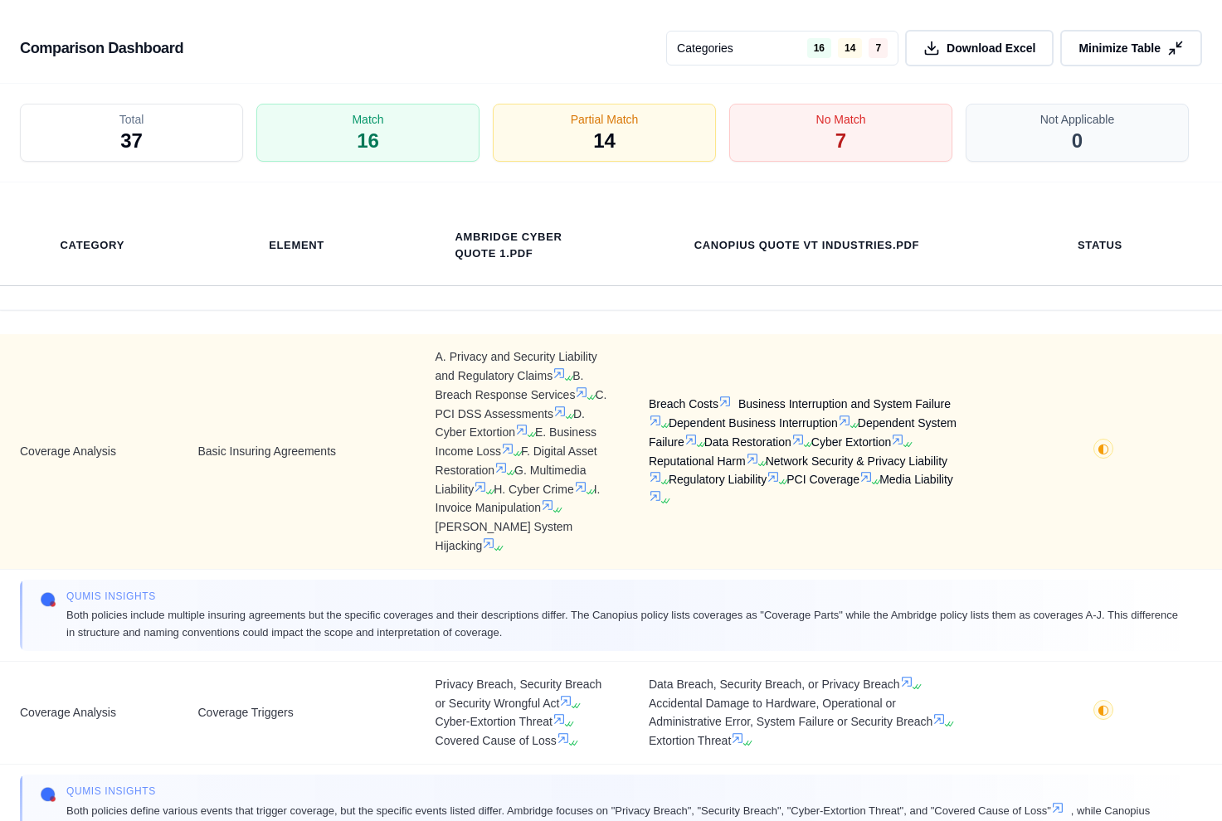
click at [649, 395] on span "Breach Costs Business Interruption and System Failure Dependent Business Interr…" at bounding box center [807, 452] width 316 height 114
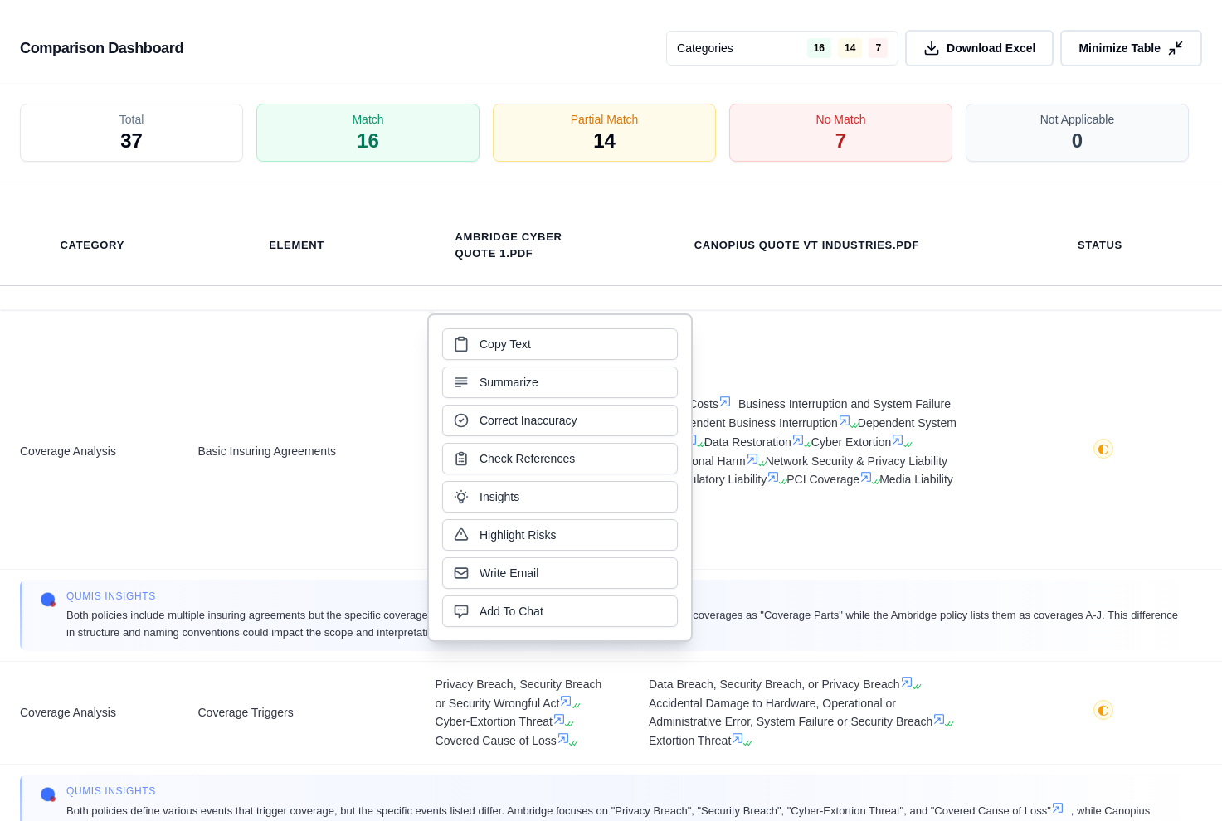
scroll to position [1630, 0]
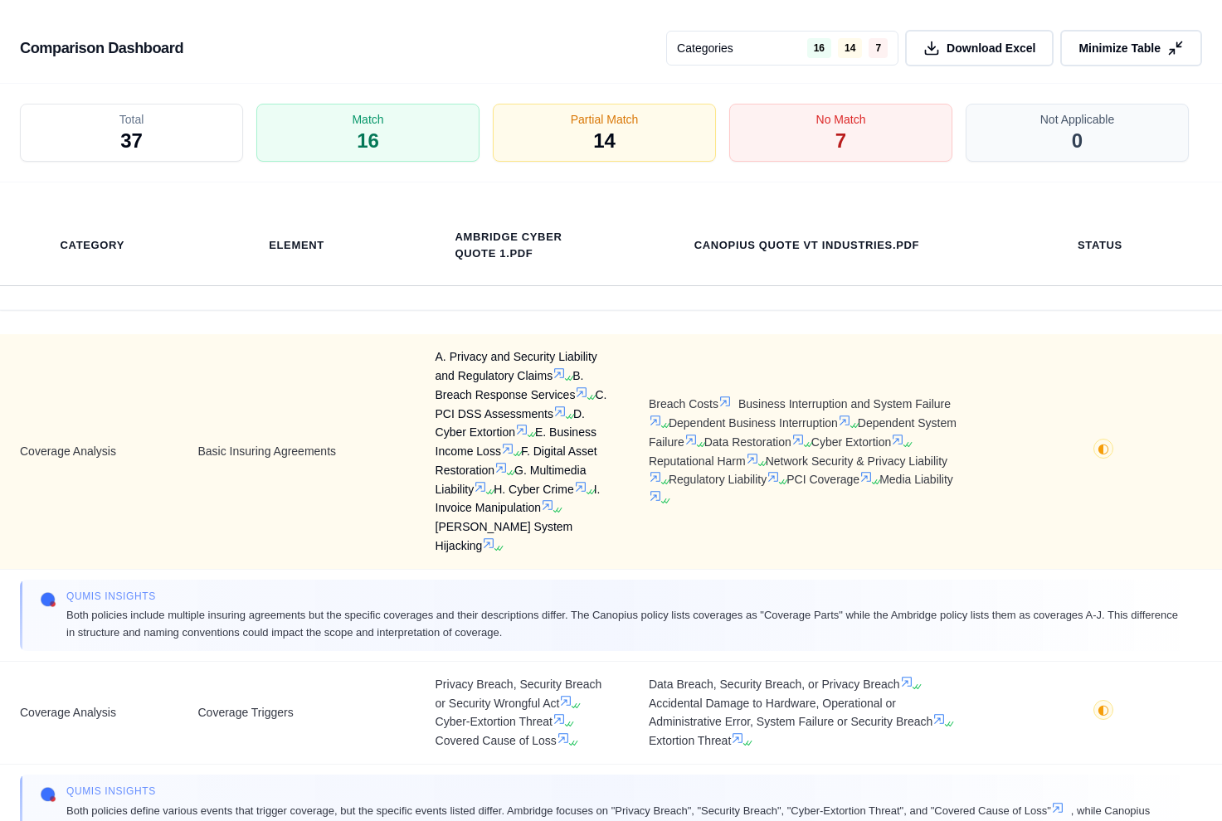
click at [461, 407] on span "A. Privacy and Security Liability and Regulatory Claims B. Breach Response Serv…" at bounding box center [522, 451] width 173 height 207
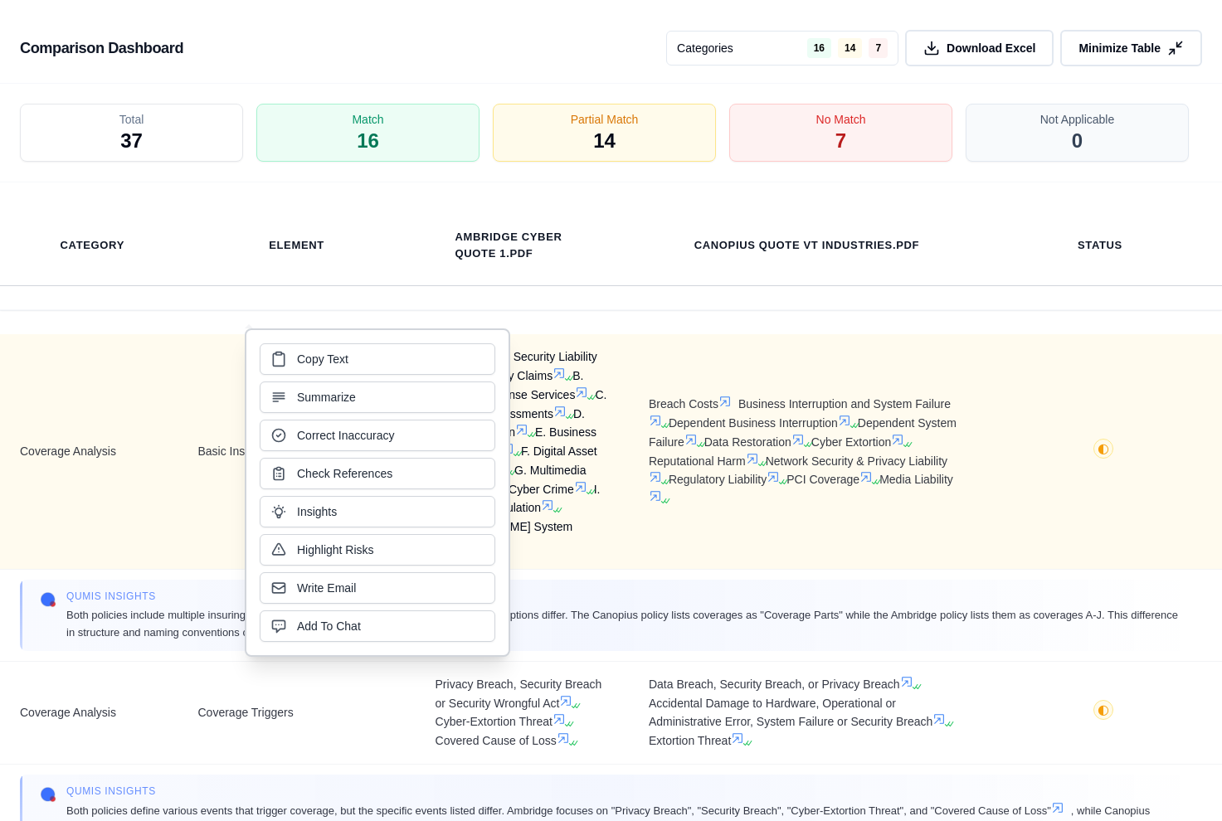
click at [461, 407] on button "Summarize" at bounding box center [378, 398] width 236 height 32
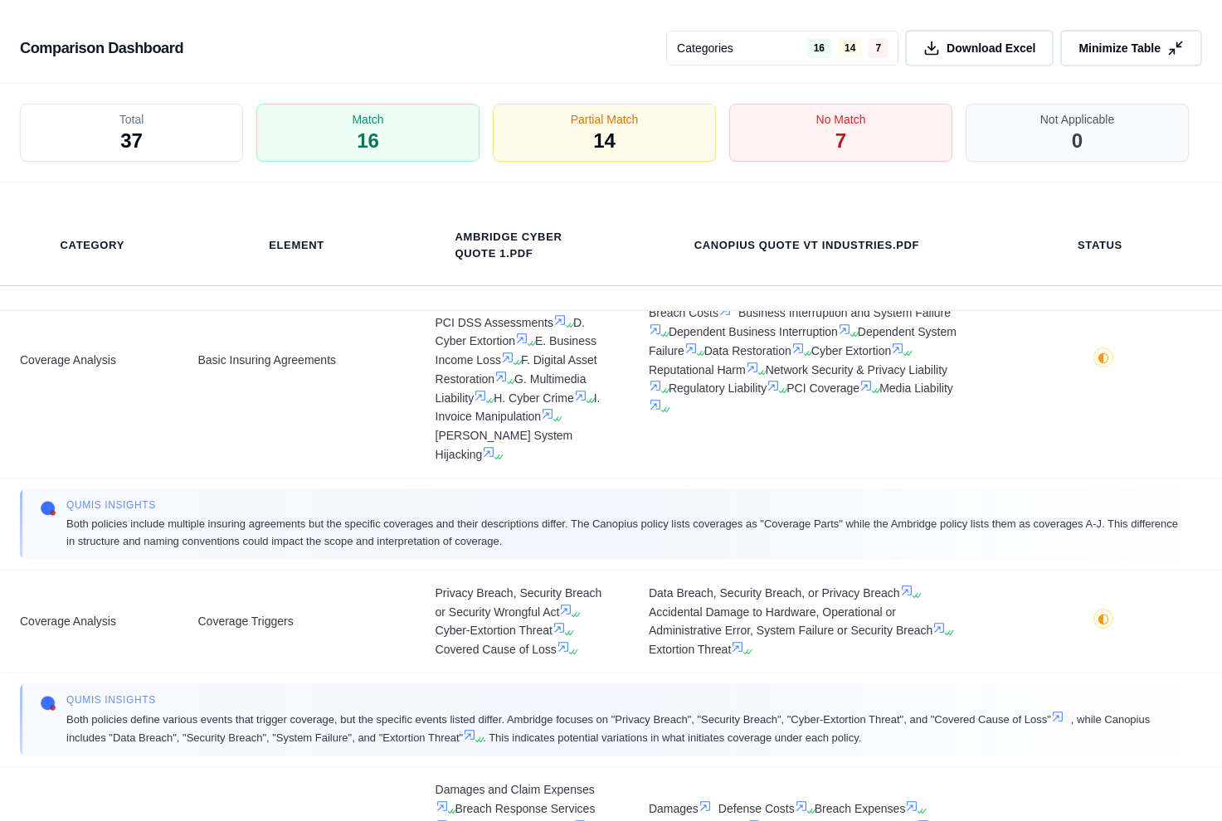
scroll to position [0, 0]
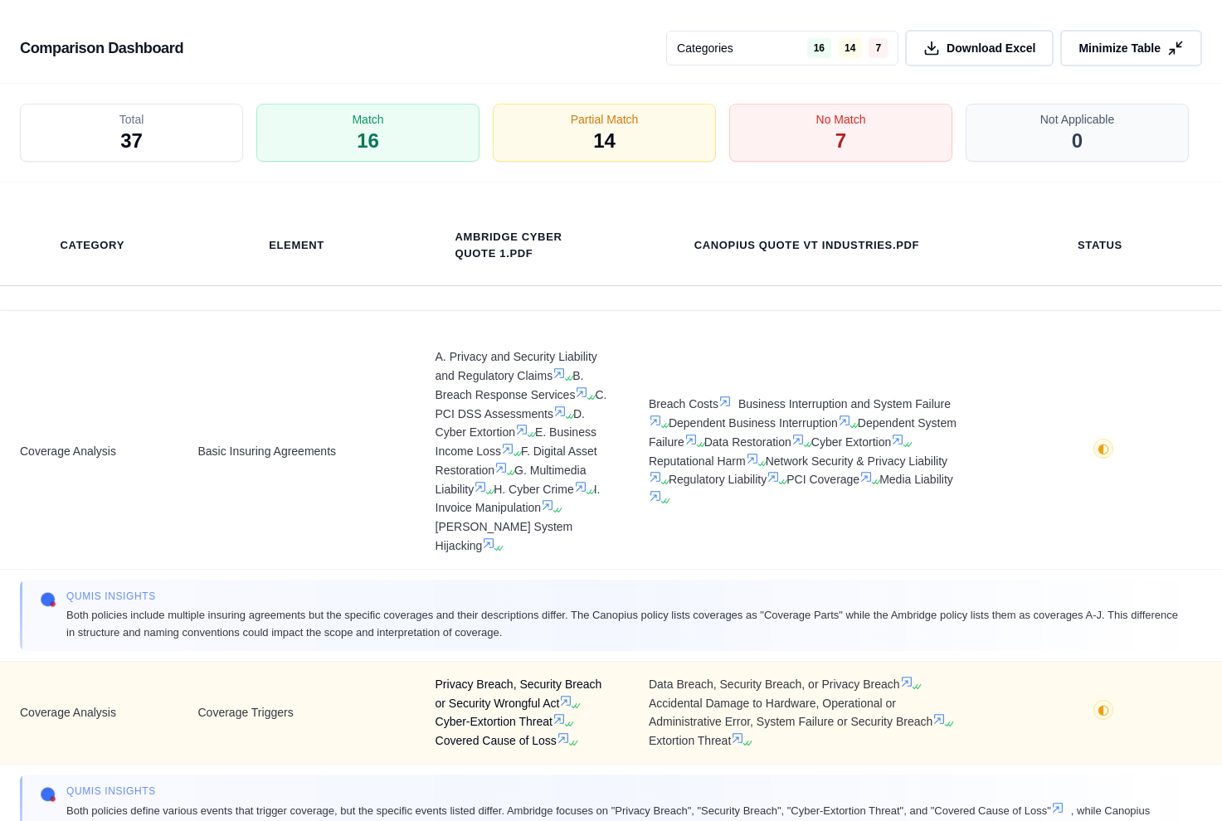
click at [480, 689] on span "Privacy Breach, Security Breach or Security Wrongful Act Cyber-Extortion Threat…" at bounding box center [522, 713] width 173 height 76
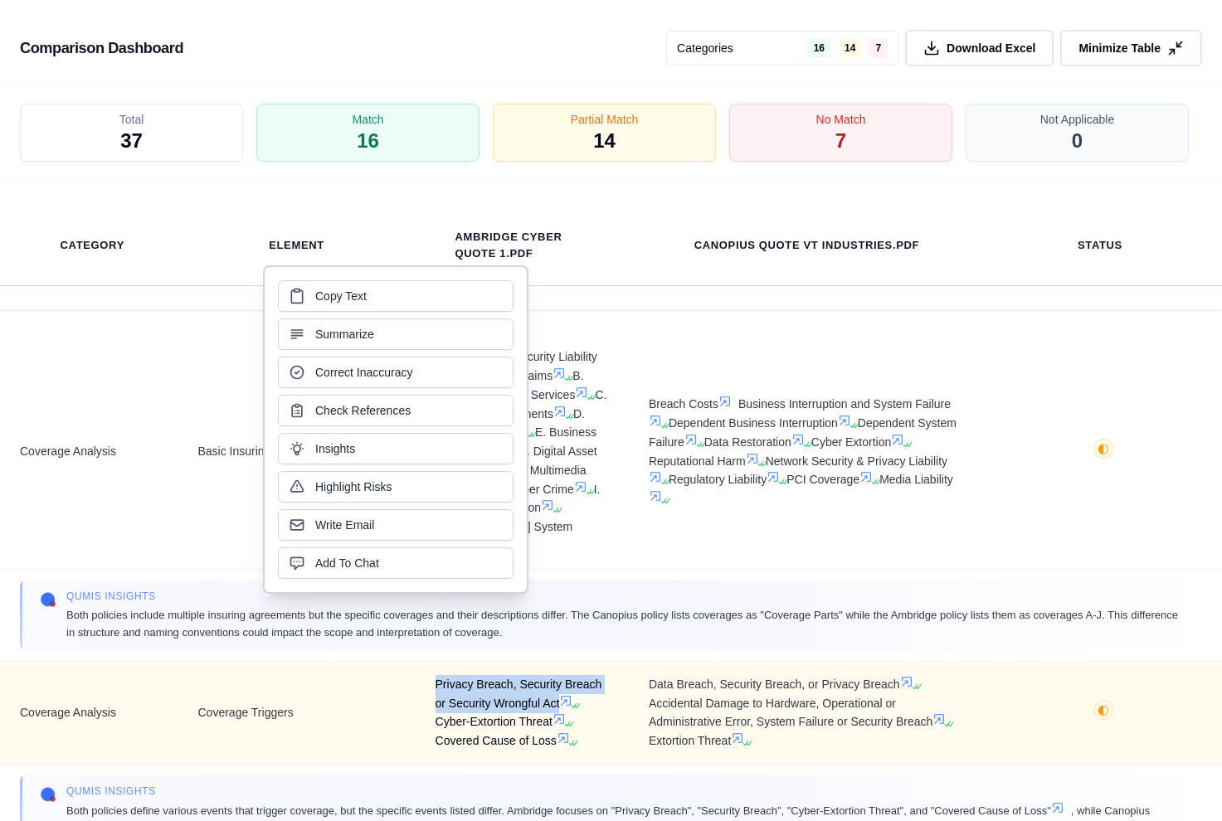
click at [480, 689] on span "Privacy Breach, Security Breach or Security Wrongful Act Cyber-Extortion Threat…" at bounding box center [522, 713] width 173 height 76
click at [457, 675] on span "Privacy Breach, Security Breach or Security Wrongful Act Cyber-Extortion Threat…" at bounding box center [522, 713] width 173 height 76
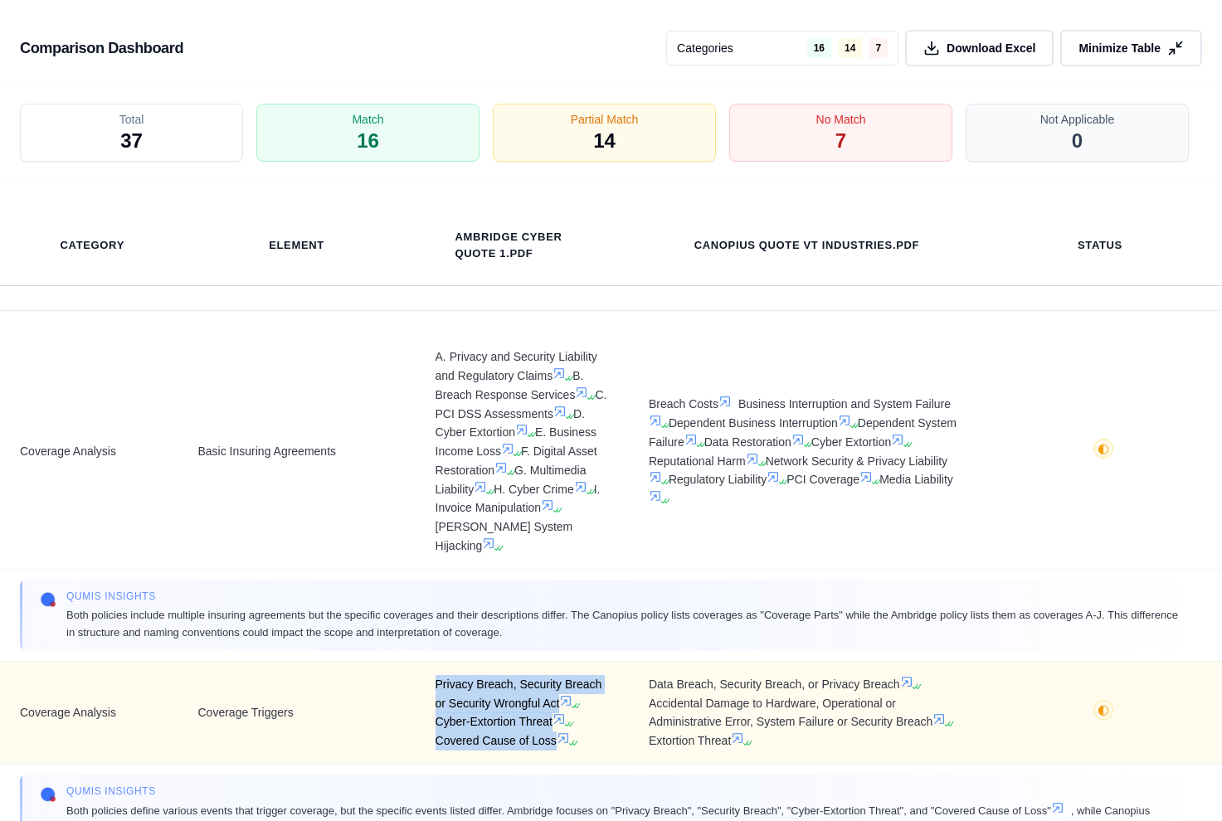
drag, startPoint x: 432, startPoint y: 665, endPoint x: 551, endPoint y: 728, distance: 134.4
click at [551, 728] on span "Privacy Breach, Security Breach or Security Wrongful Act Cyber-Extortion Threat…" at bounding box center [522, 713] width 173 height 76
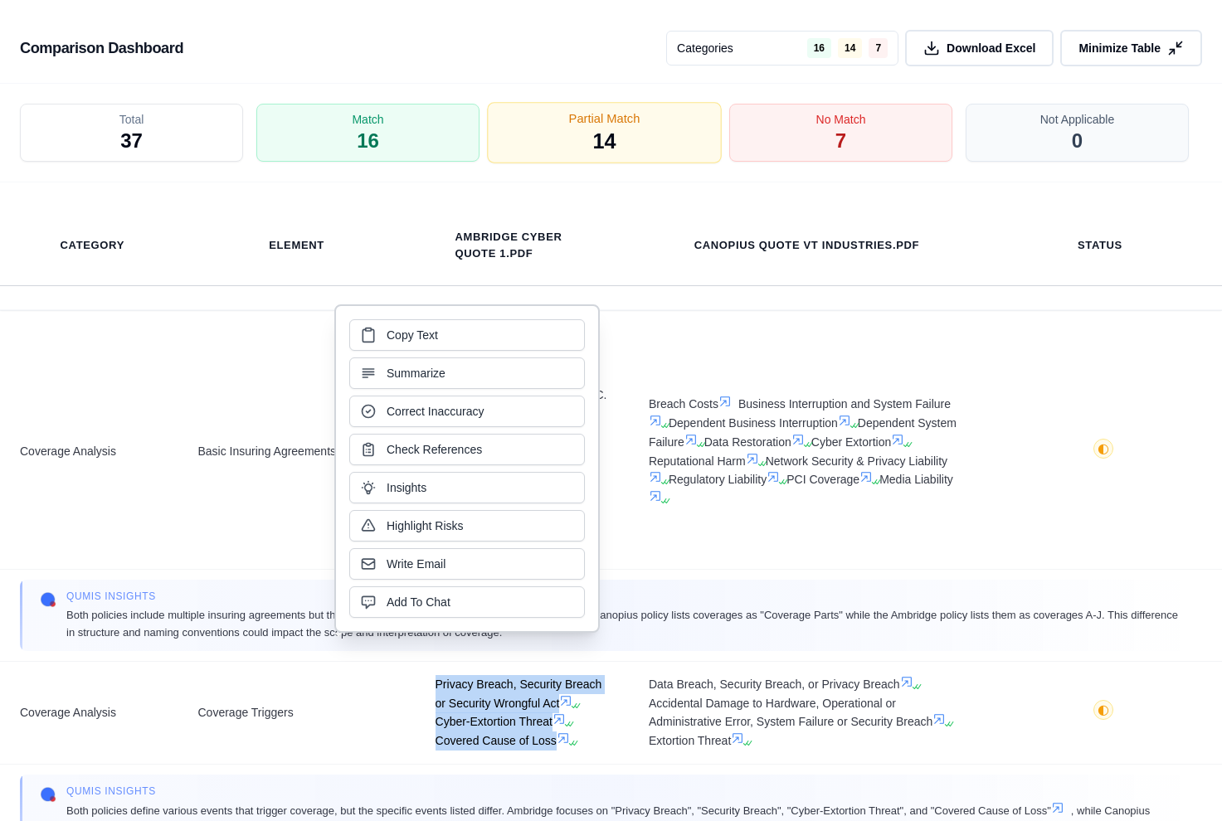
copy span "Privacy Breach, Security Breach or Security Wrongful Act Cyber-Extortion Threat…"
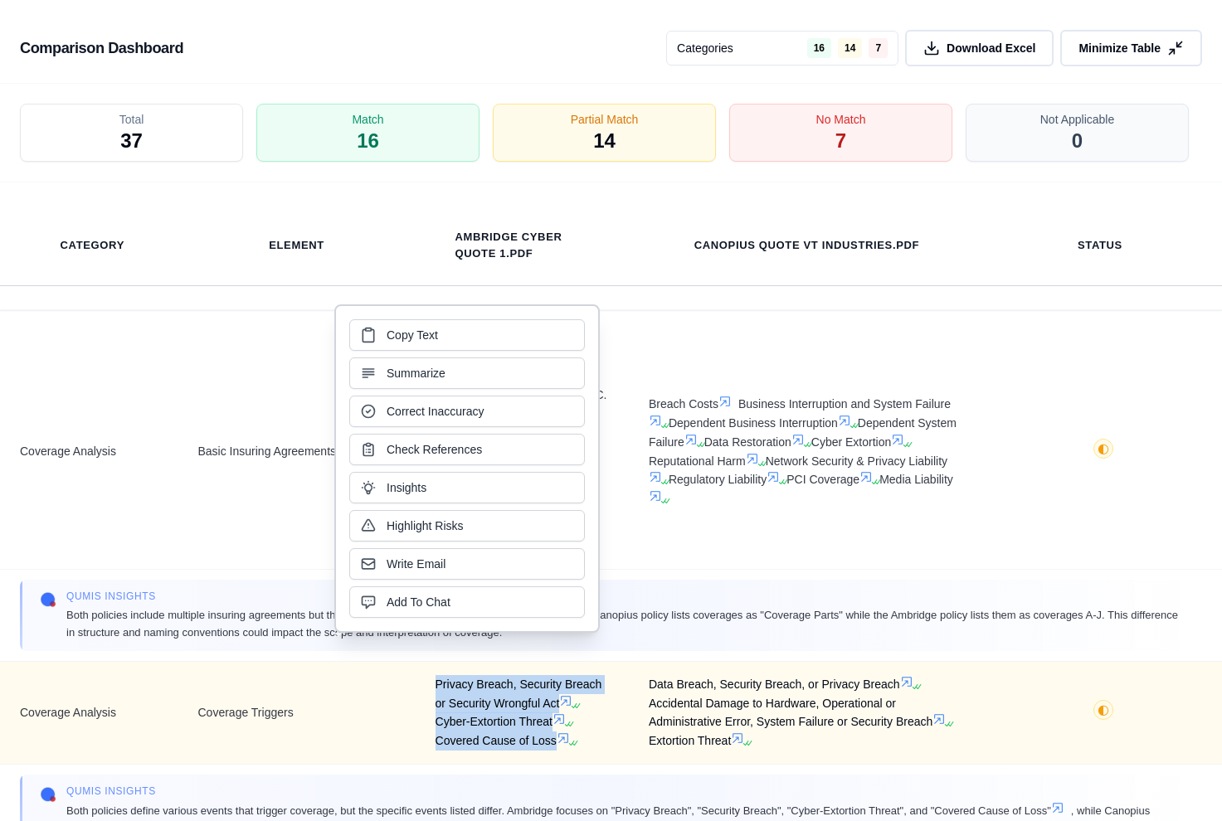
click at [660, 685] on span "Data Breach, Security Breach, or Privacy Breach Accidental Damage to Hardware, …" at bounding box center [807, 713] width 316 height 76
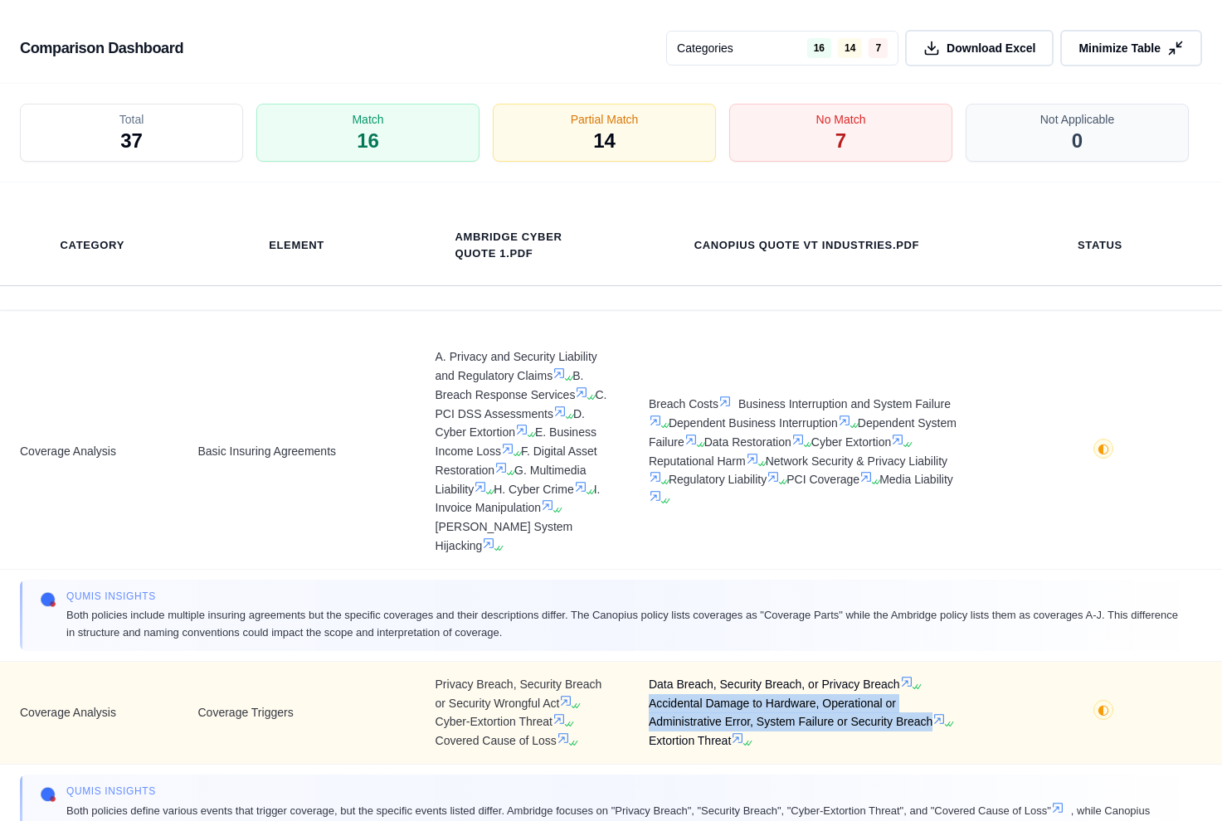
click at [660, 685] on span "Data Breach, Security Breach, or Privacy Breach Accidental Damage to Hardware, …" at bounding box center [807, 713] width 316 height 76
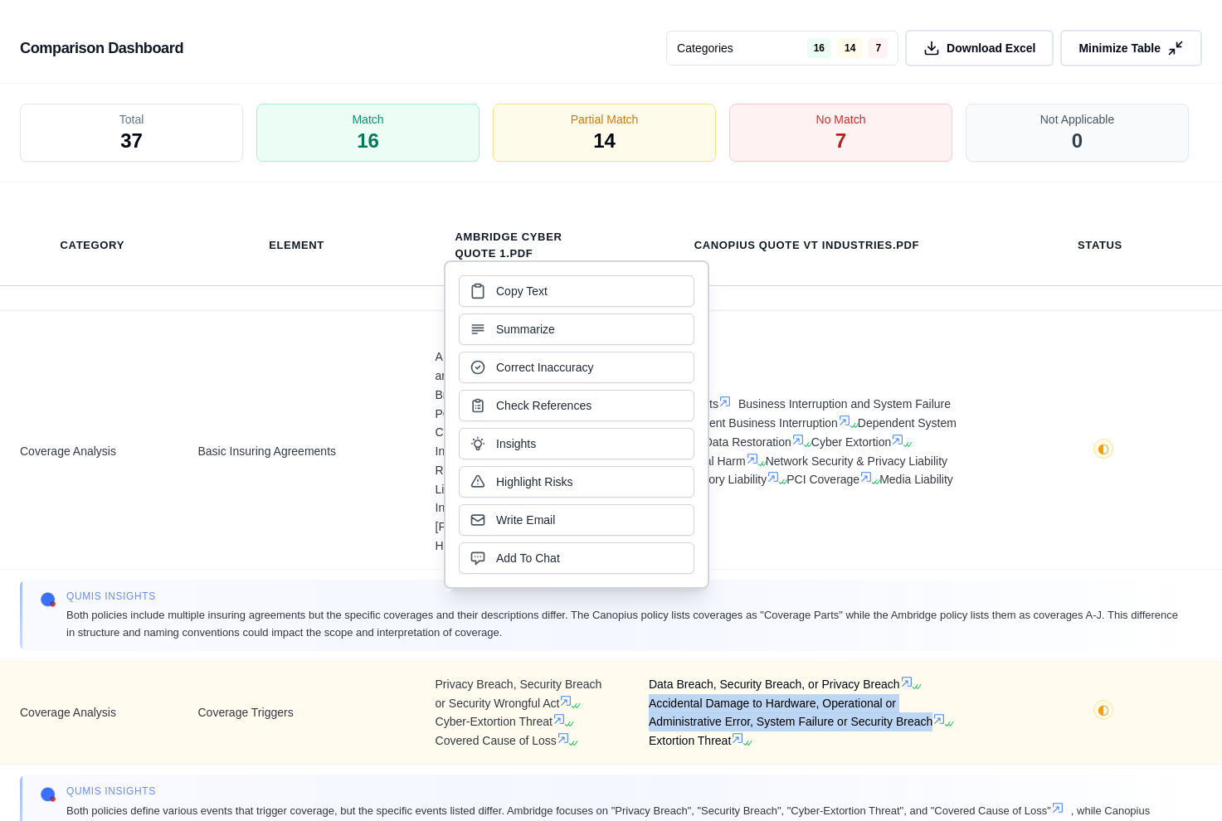
click at [660, 685] on span "Data Breach, Security Breach, or Privacy Breach Accidental Damage to Hardware, …" at bounding box center [807, 713] width 316 height 76
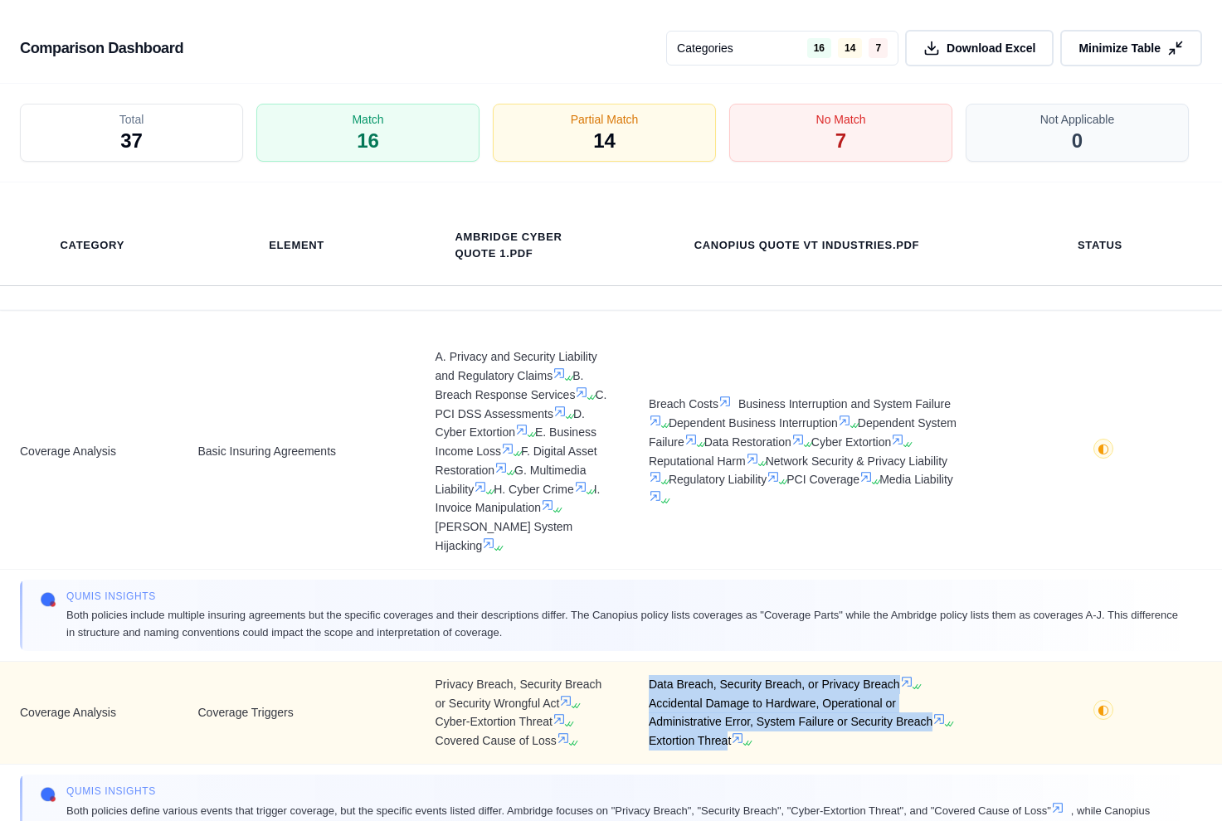
drag, startPoint x: 724, startPoint y: 722, endPoint x: 632, endPoint y: 650, distance: 117.0
click at [632, 661] on td "Data Breach, Security Breach, or Privacy Breach Accidental Damage to Hardware, …" at bounding box center [807, 712] width 356 height 103
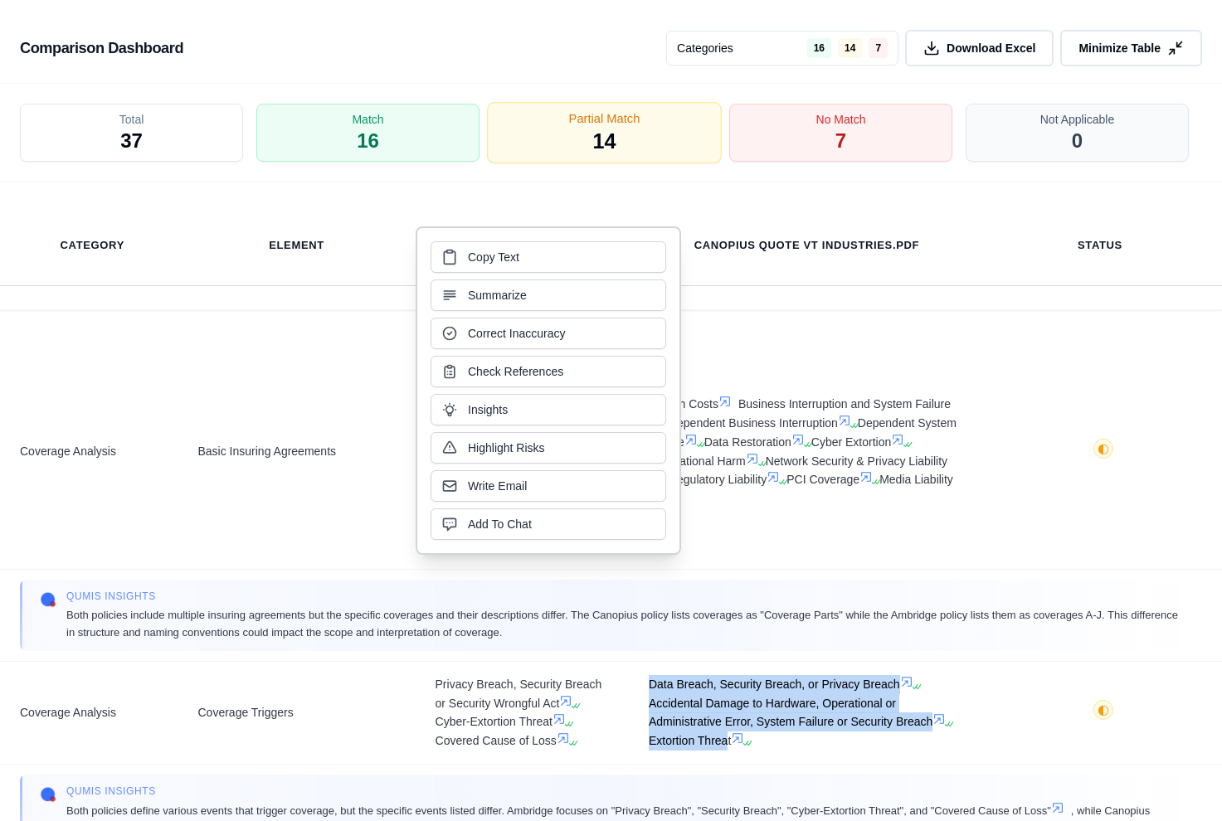
copy span "Data Breach, Security Breach, or Privacy Breach Accidental Damage to Hardware, …"
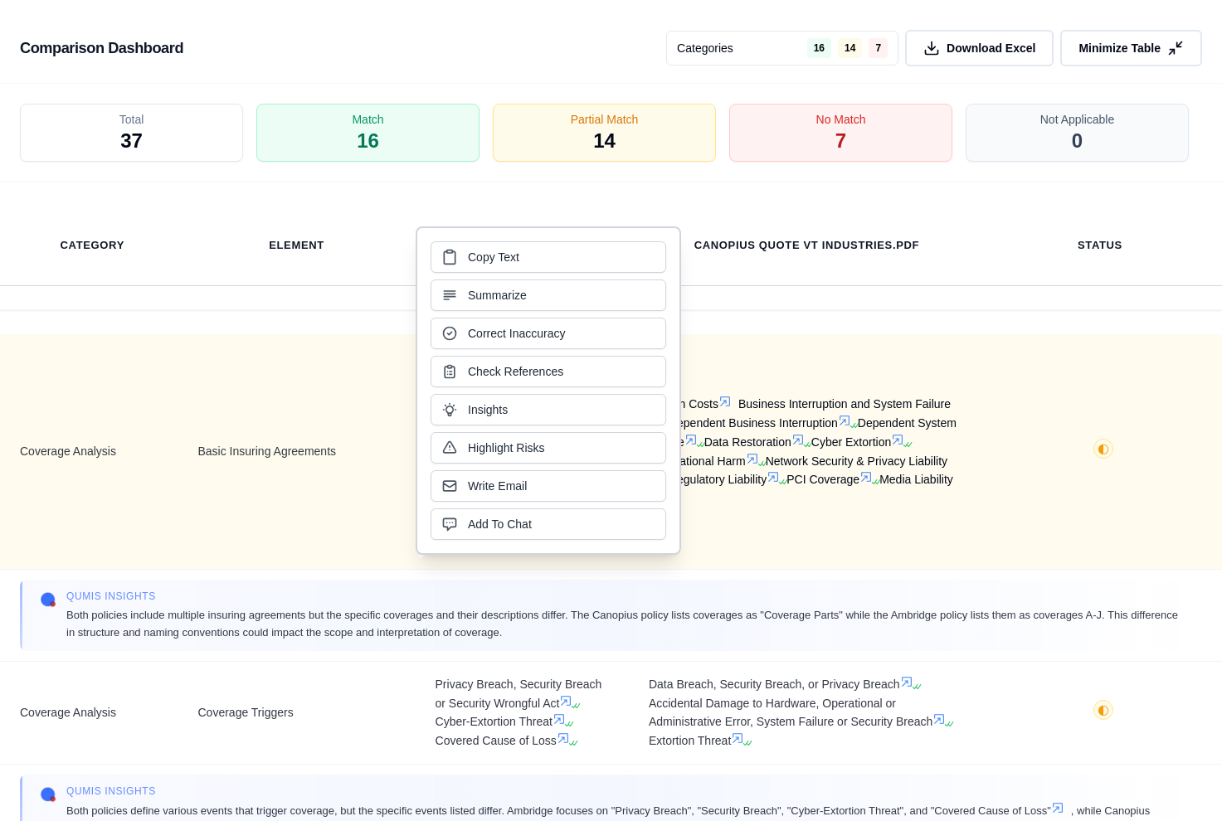
click at [728, 348] on td "Breach Costs Business Interruption and System Failure Dependent Business Interr…" at bounding box center [807, 451] width 356 height 235
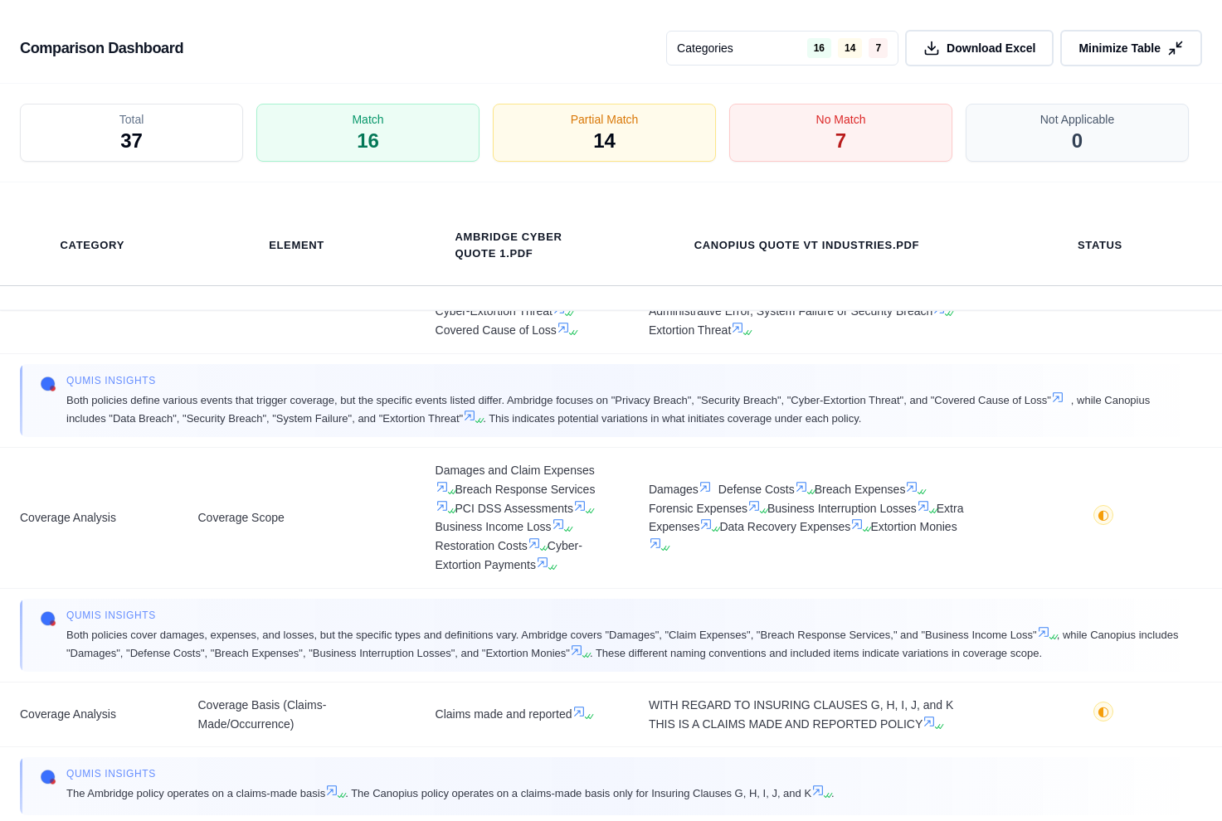
scroll to position [412, 0]
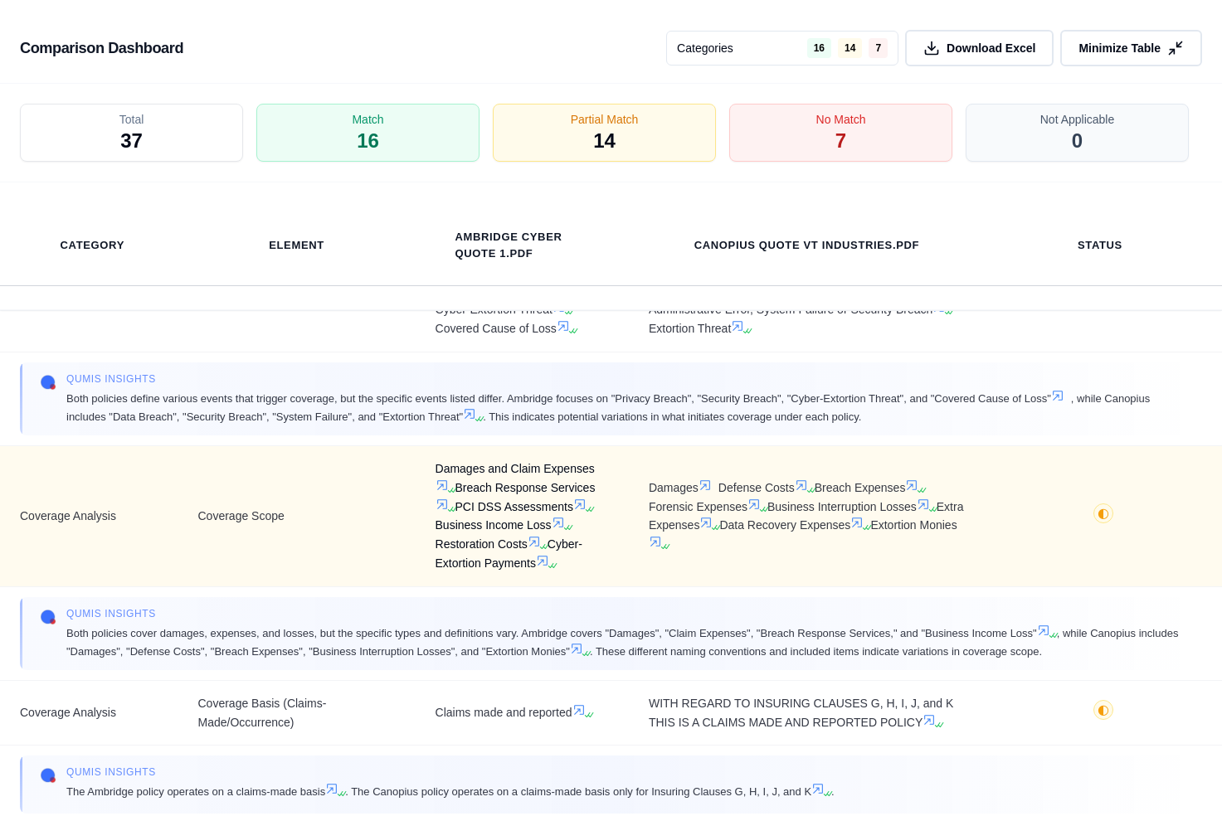
click at [486, 495] on span "Damages and Claim Expenses Breach Response Services PCI DSS Assessments Busines…" at bounding box center [522, 517] width 173 height 114
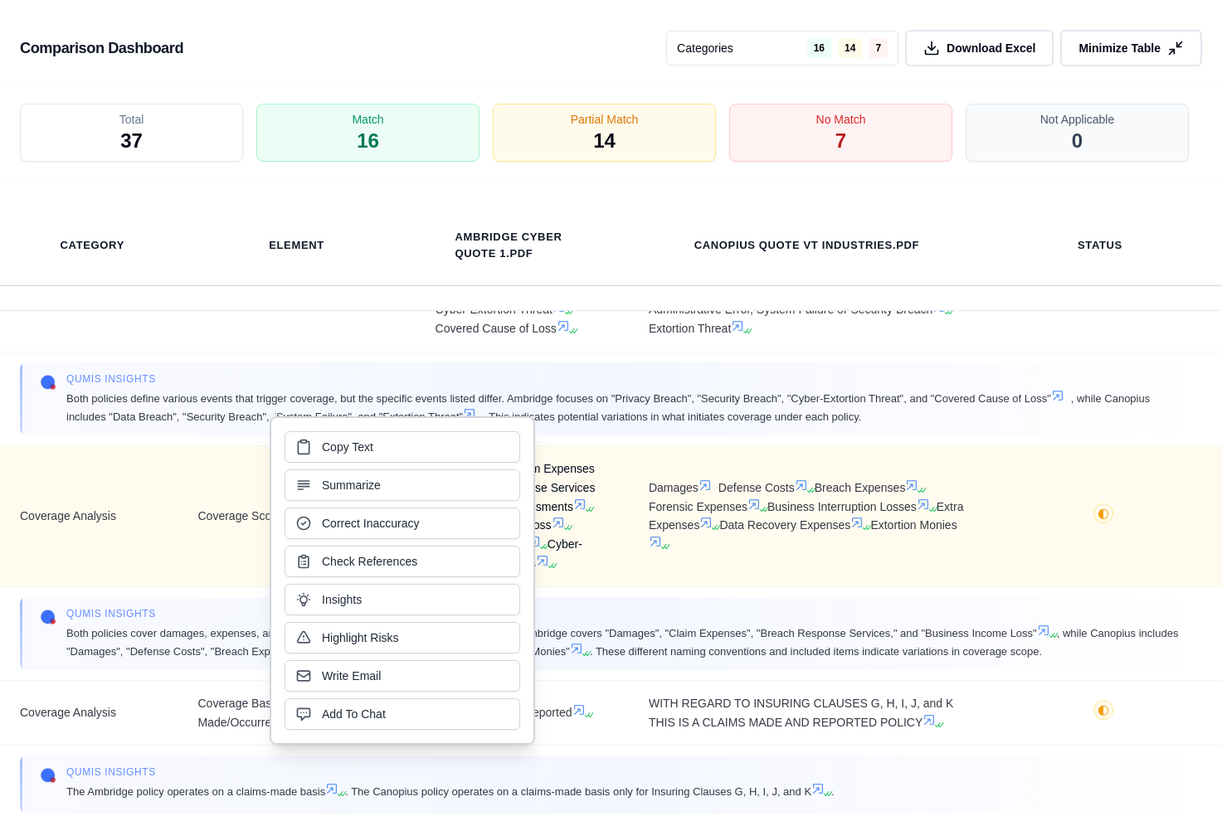
click at [486, 495] on button "Summarize" at bounding box center [403, 486] width 236 height 32
click at [486, 495] on span "Damages and Claim Expenses Breach Response Services PCI DSS Assessments Busines…" at bounding box center [522, 517] width 173 height 114
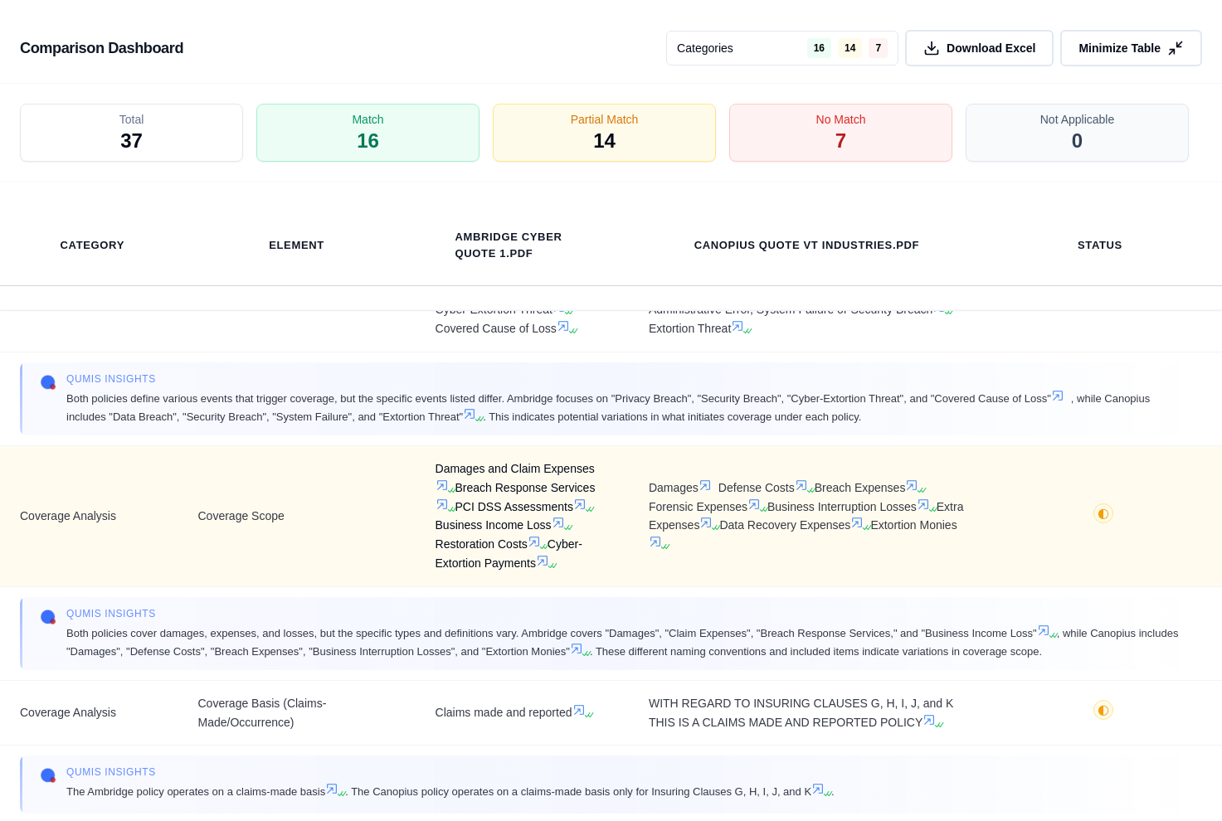
click at [467, 460] on span "Damages and Claim Expenses Breach Response Services PCI DSS Assessments Busines…" at bounding box center [522, 517] width 173 height 114
drag, startPoint x: 430, startPoint y: 451, endPoint x: 553, endPoint y: 548, distance: 156.5
click at [553, 548] on td "Damages and Claim Expenses Breach Response Services PCI DSS Assessments Busines…" at bounding box center [522, 516] width 213 height 141
copy span "Damages and Claim Expenses Breach Response Services PCI DSS Assessments Busines…"
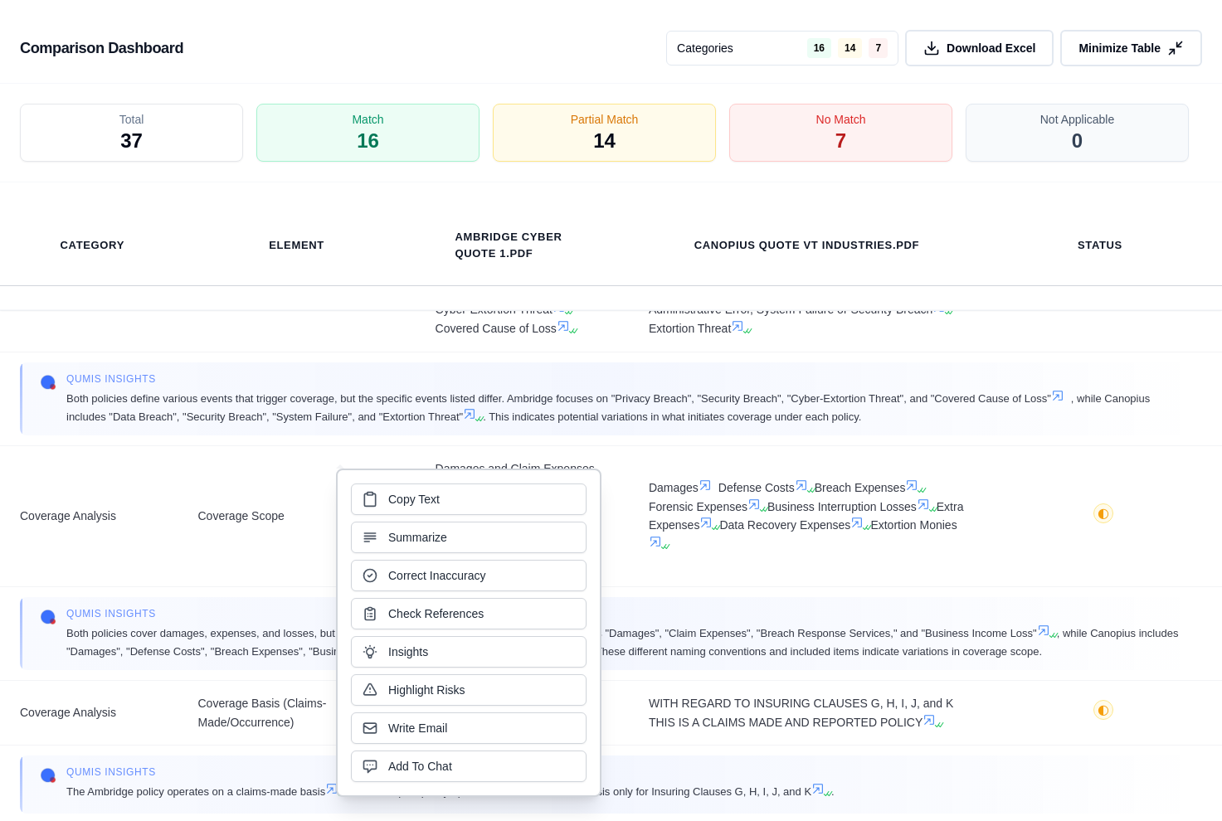
scroll to position [4692, 0]
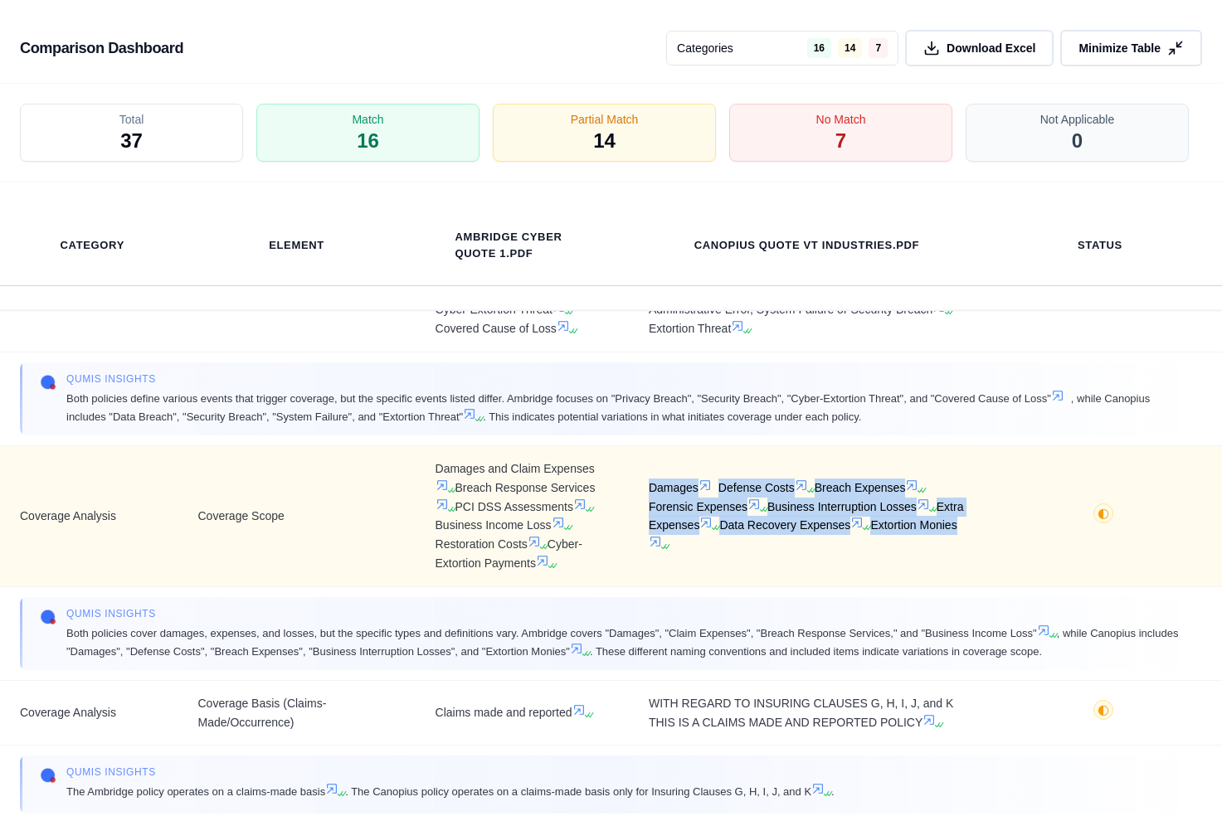
drag, startPoint x: 681, startPoint y: 528, endPoint x: 642, endPoint y: 470, distance: 70.0
click at [642, 470] on td "Damages Defense Costs Breach Expenses Forensic Expenses Business Interruption L…" at bounding box center [807, 516] width 356 height 141
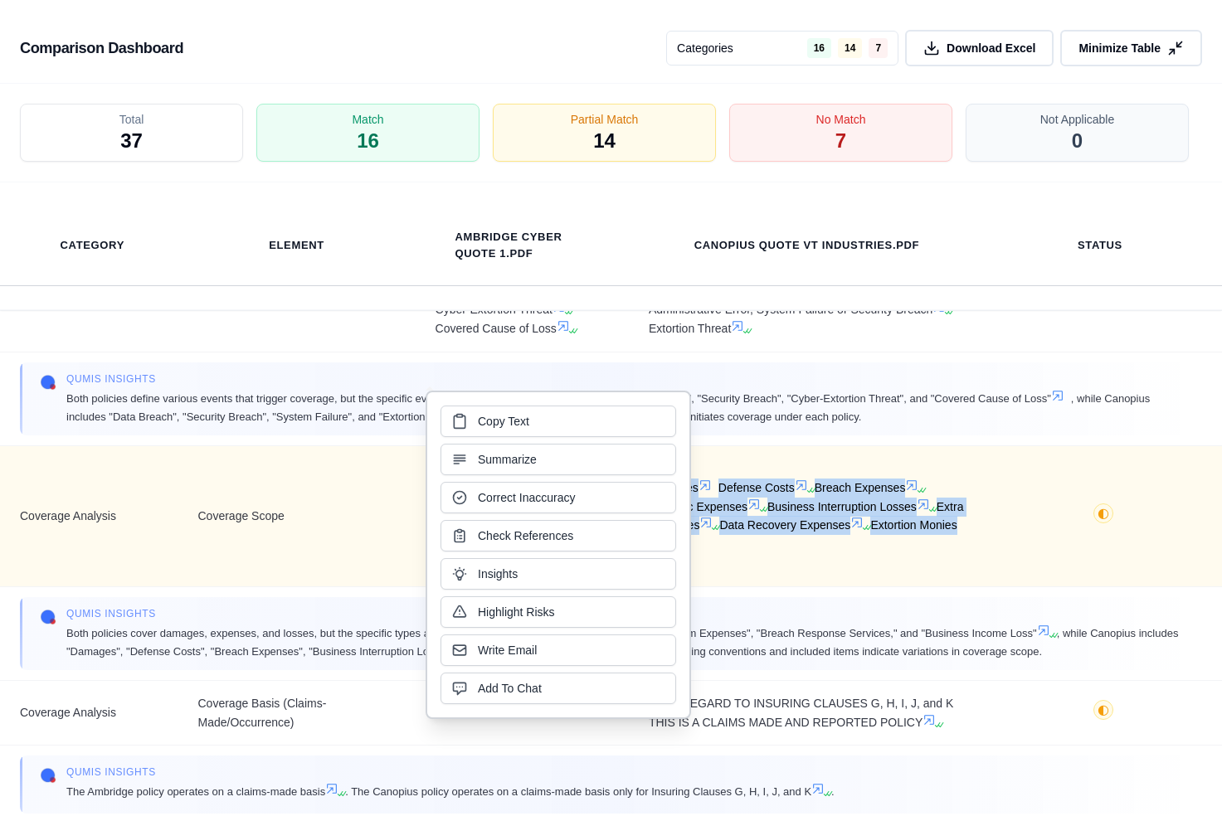
copy span "Damages Defense Costs Breach Expenses Forensic Expenses Business Interruption L…"
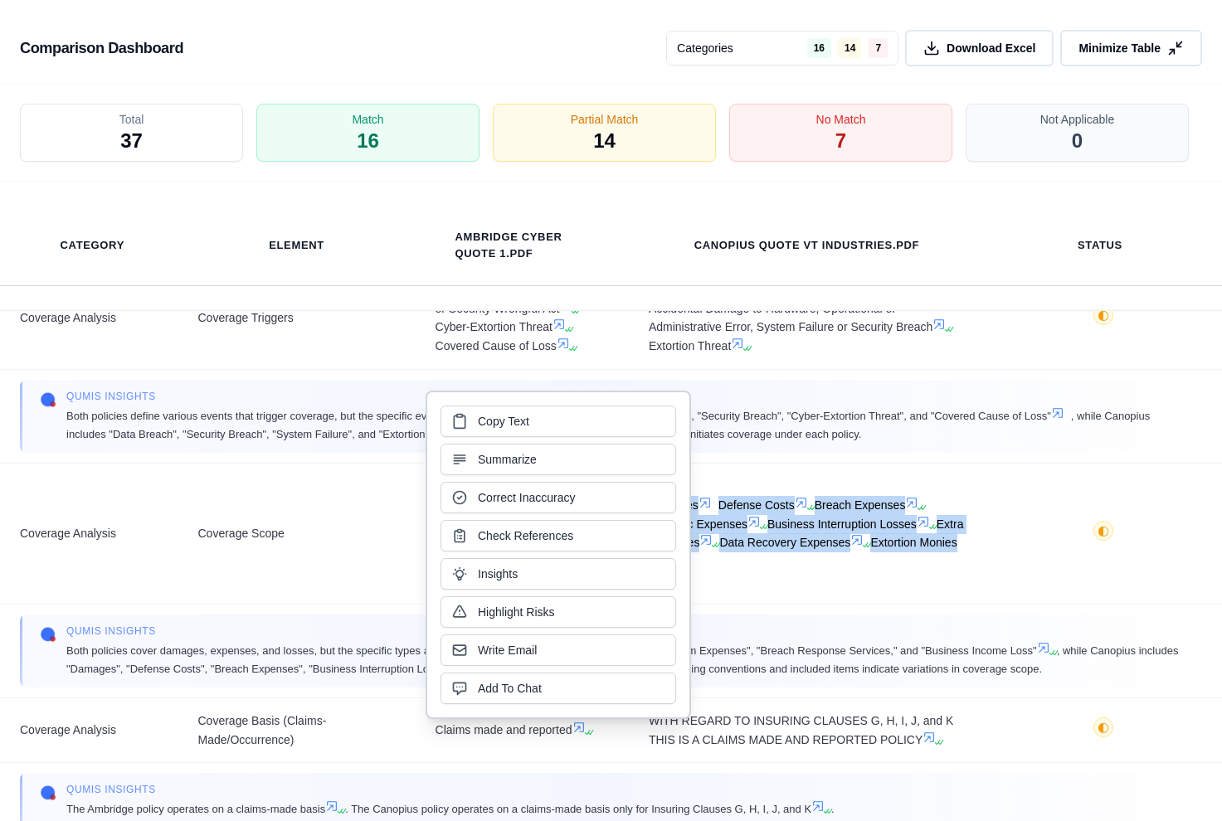
scroll to position [0, 0]
